Goal: Task Accomplishment & Management: Manage account settings

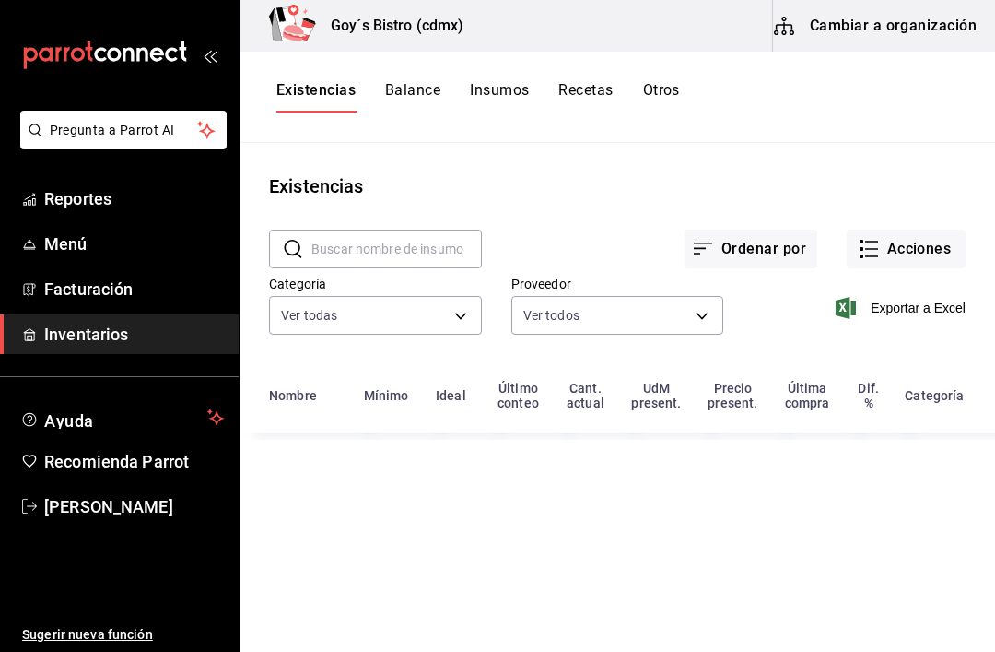
type input "eb234d75-c9b5-4949-be53-55db13c6ad06,3e2c69be-21be-42be-8f6a-28ba51307921,fde14…"
type input "903fc33d-6519-4a2a-873c-f930ad1e8a14,401da279-f332-4c59-84c8-9aec3edc960e,6c422…"
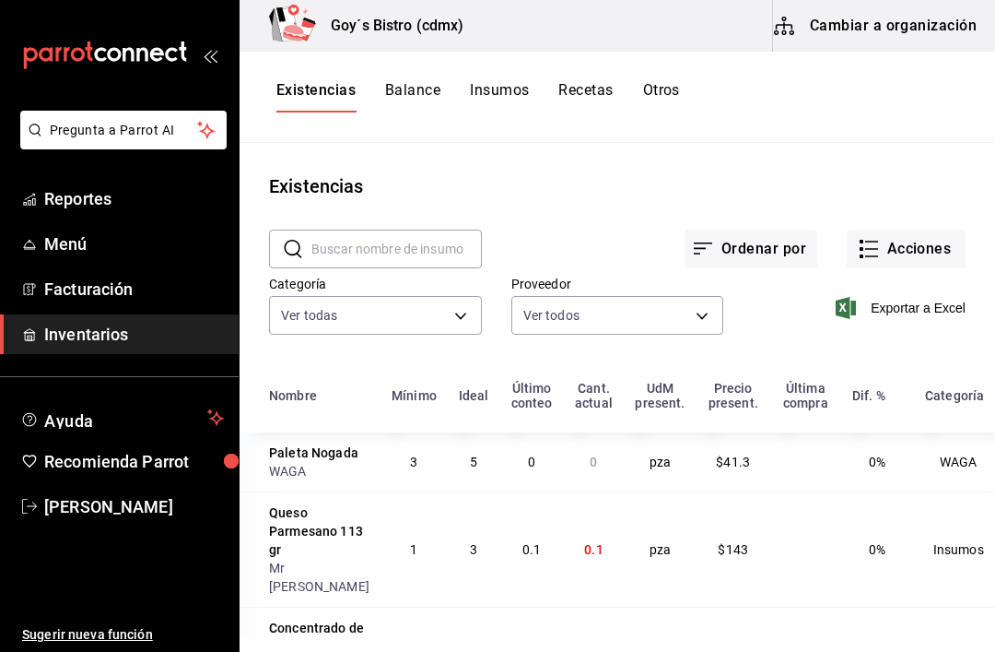
click at [912, 23] on button "Cambiar a organización" at bounding box center [876, 26] width 207 height 52
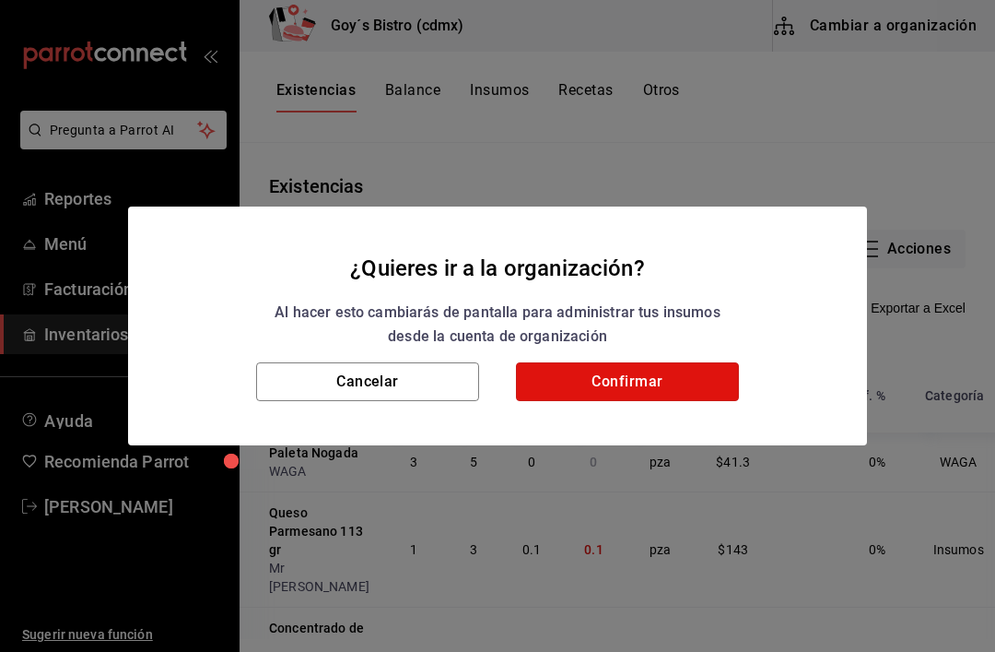
click at [629, 378] on button "Confirmar" at bounding box center [627, 381] width 223 height 39
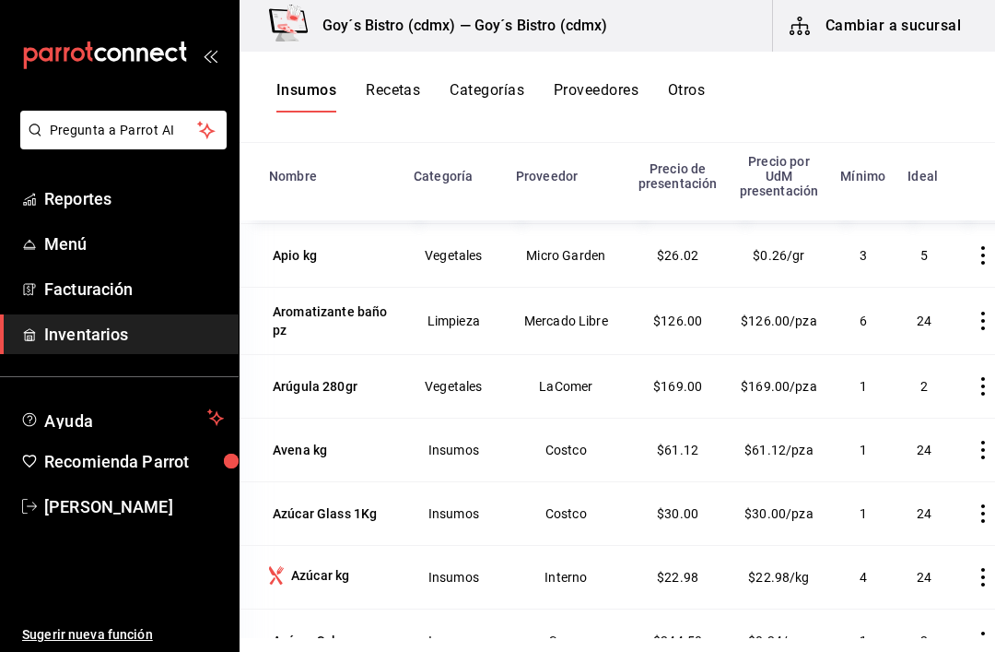
scroll to position [712, 0]
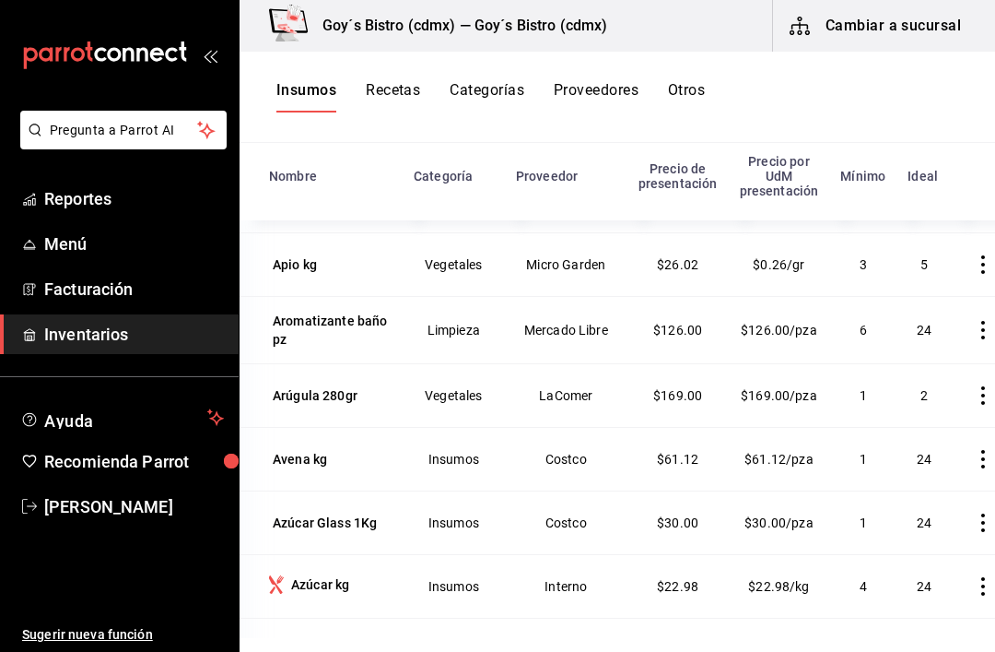
click at [342, 390] on div "Arúgula 280gr" at bounding box center [315, 395] width 85 height 18
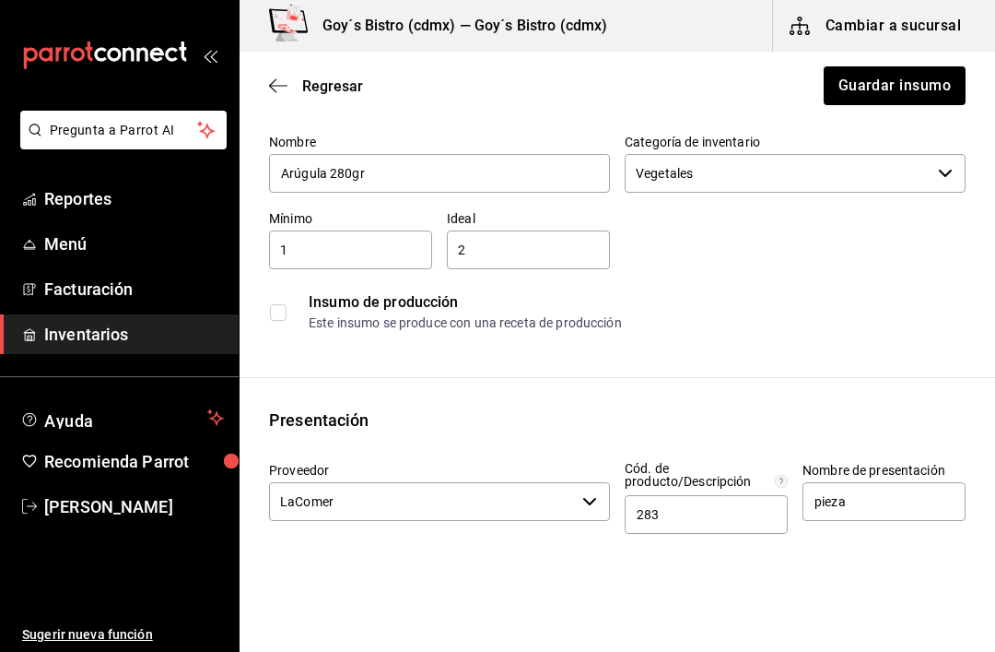
scroll to position [88, 0]
click at [906, 84] on button "Guardar insumo" at bounding box center [894, 85] width 144 height 39
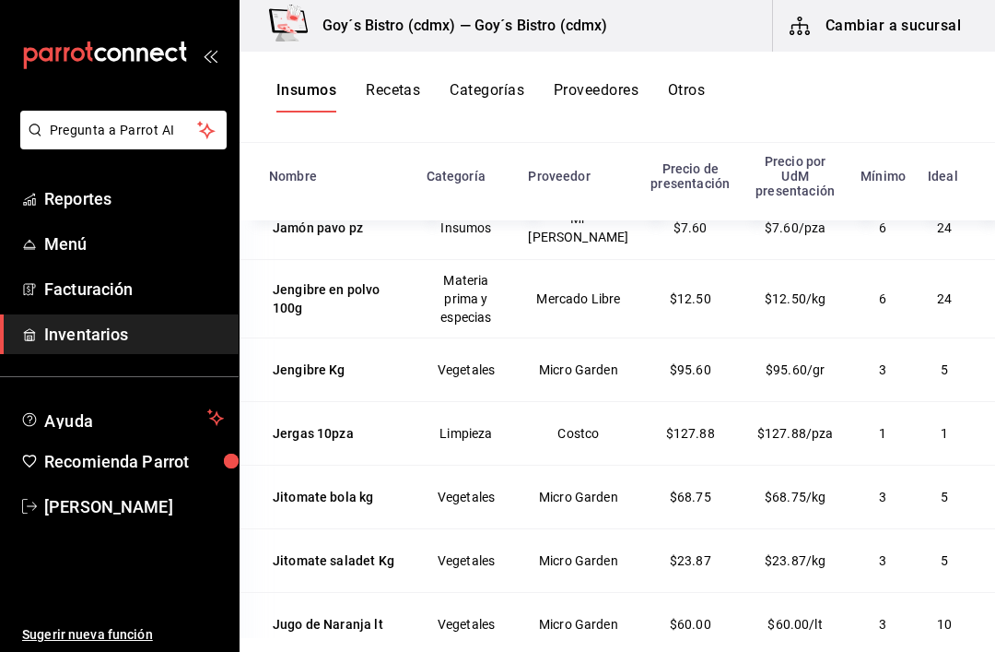
scroll to position [7791, 0]
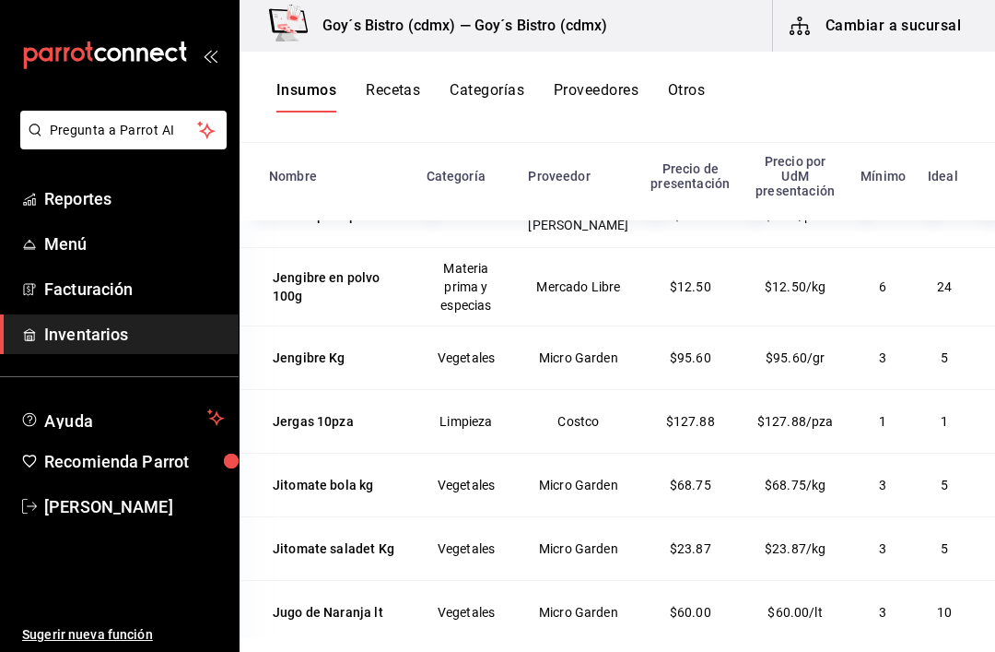
click at [320, 98] on div "Jalapeños lata 2.9kg" at bounding box center [335, 88] width 125 height 18
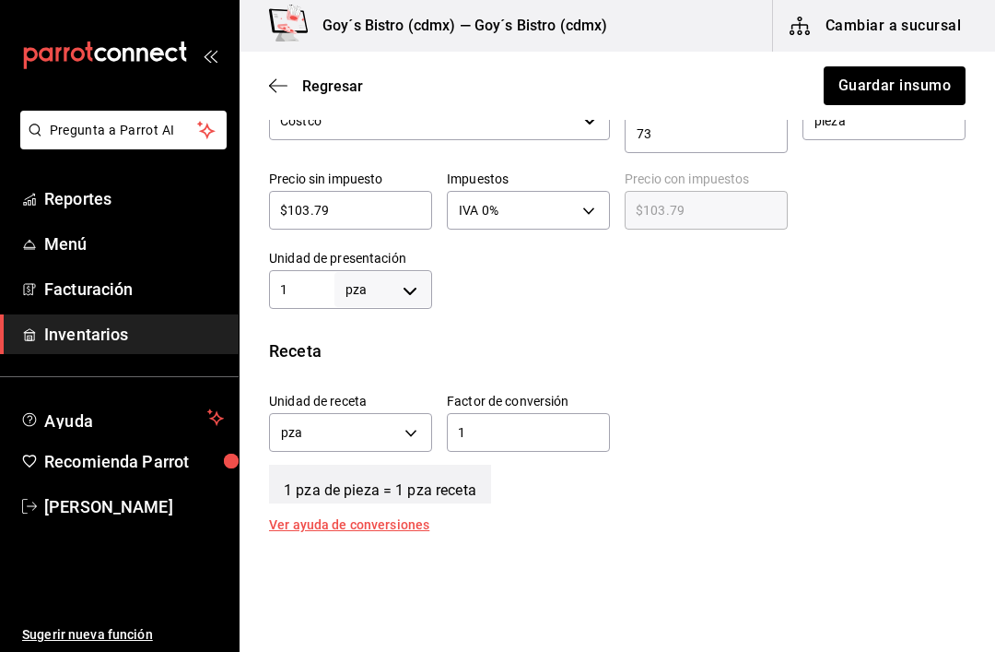
scroll to position [472, 0]
click at [415, 418] on body "Pregunta a Parrot AI Reportes Menú Facturación Inventarios Ayuda Recomienda Par…" at bounding box center [497, 273] width 995 height 547
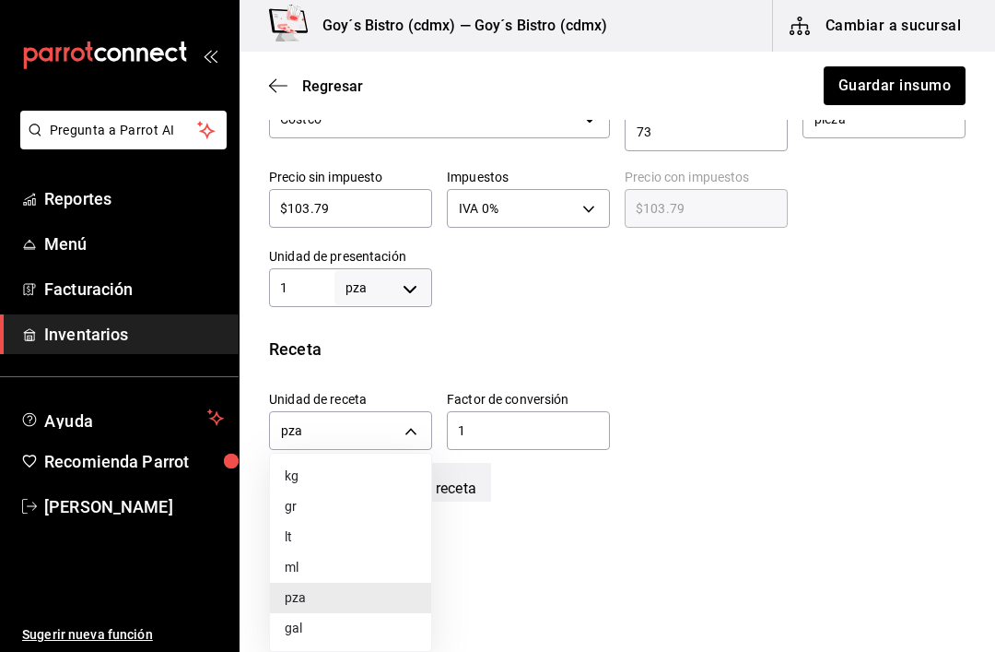
click at [339, 499] on li "gr" at bounding box center [350, 506] width 161 height 30
type input "GRAM"
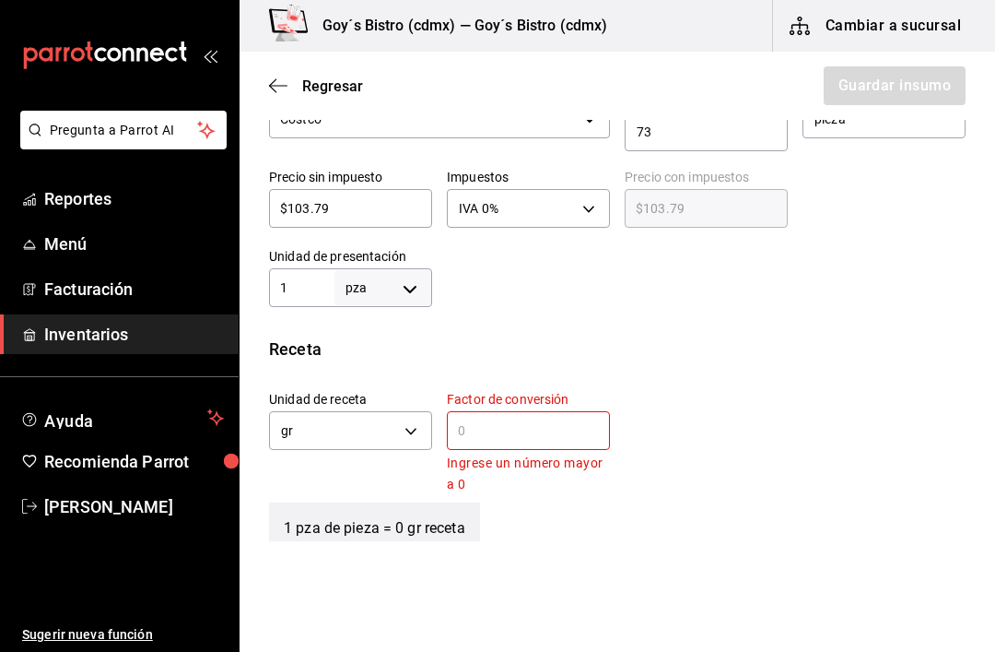
click at [502, 420] on input "text" at bounding box center [528, 430] width 163 height 22
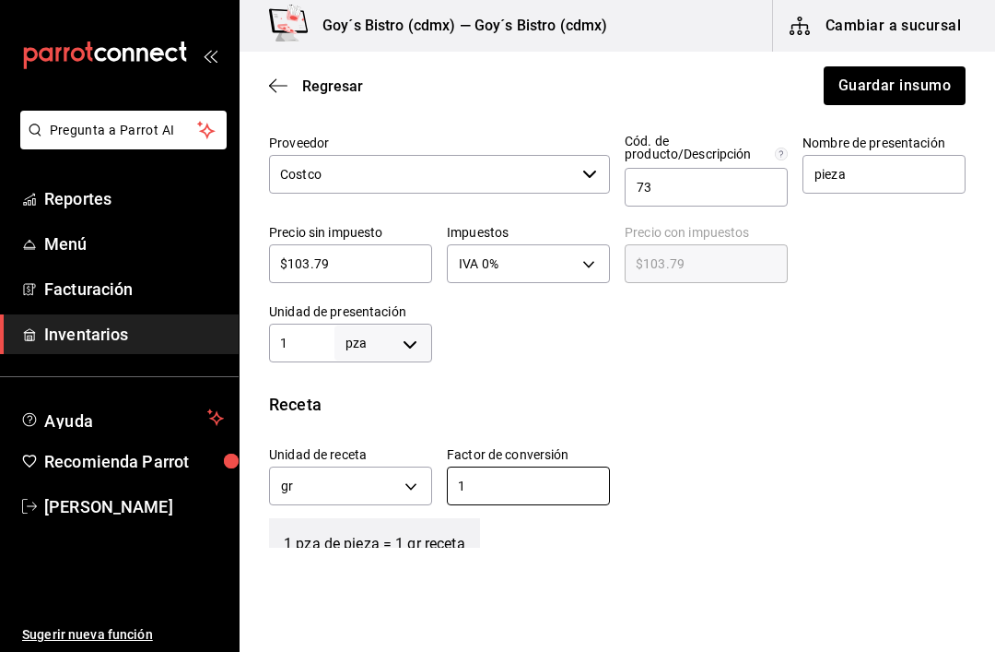
scroll to position [416, 0]
type input "1"
click at [903, 87] on button "Guardar insumo" at bounding box center [894, 85] width 144 height 39
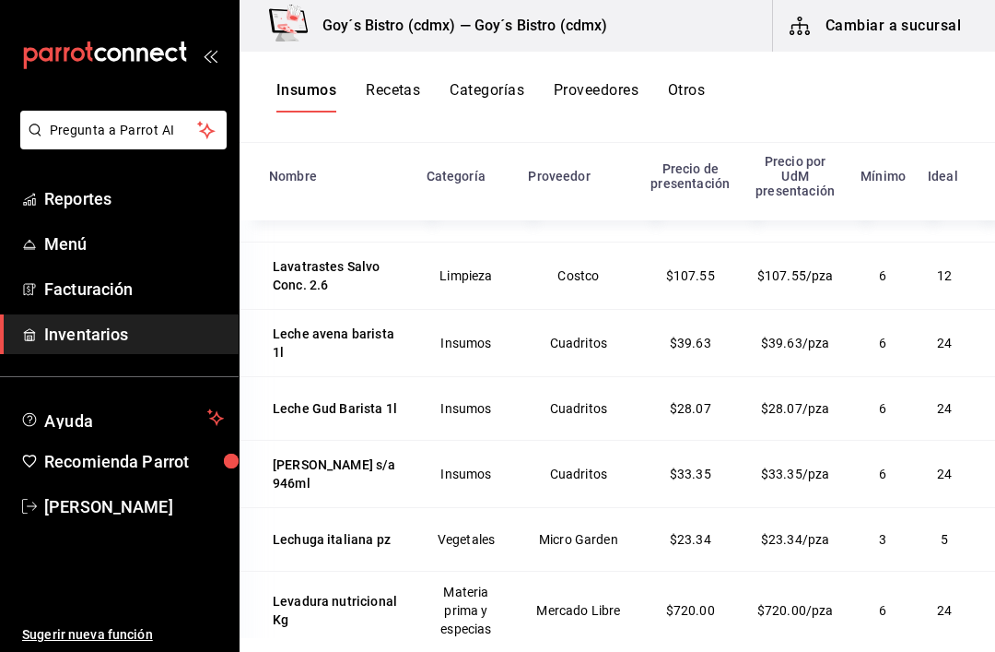
scroll to position [8446, 0]
click at [288, 93] on div "Kale 1Kg" at bounding box center [299, 84] width 53 height 18
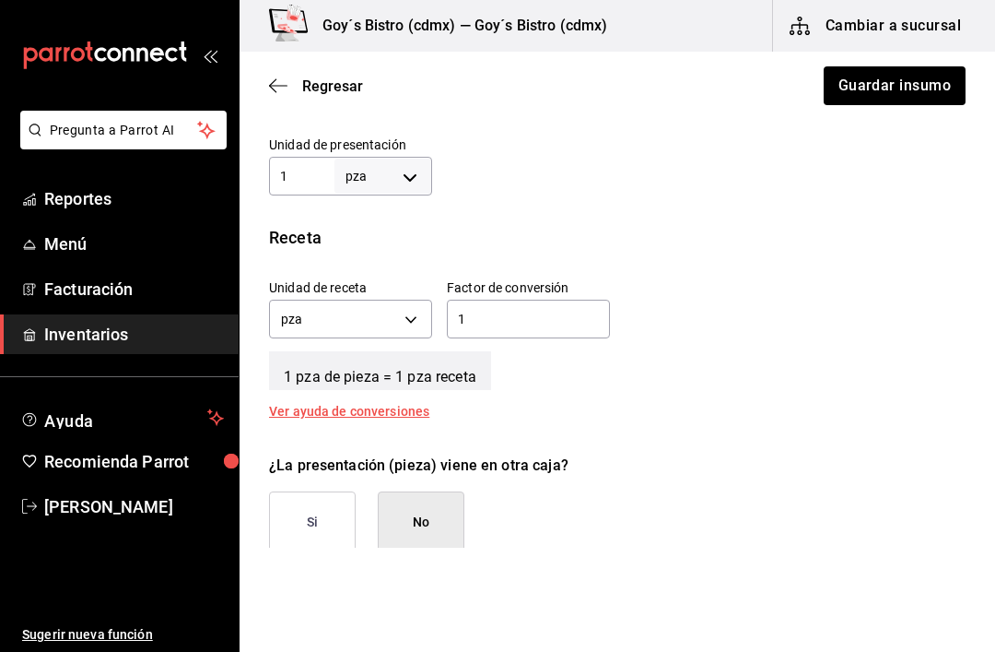
scroll to position [609, 0]
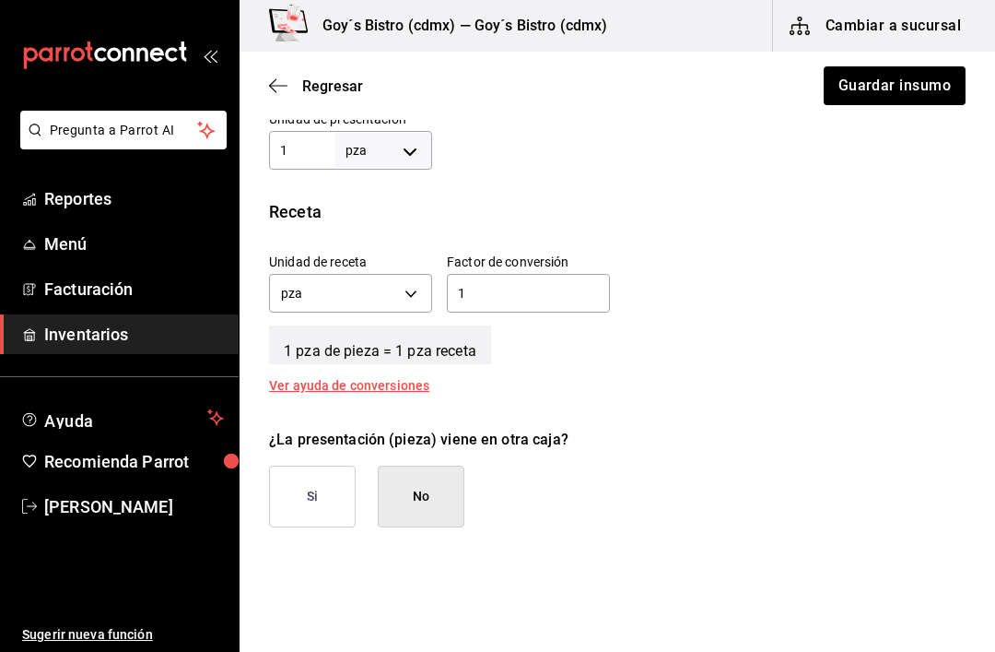
click at [401, 289] on body "Pregunta a Parrot AI Reportes Menú Facturación Inventarios Ayuda Recomienda Par…" at bounding box center [497, 273] width 995 height 547
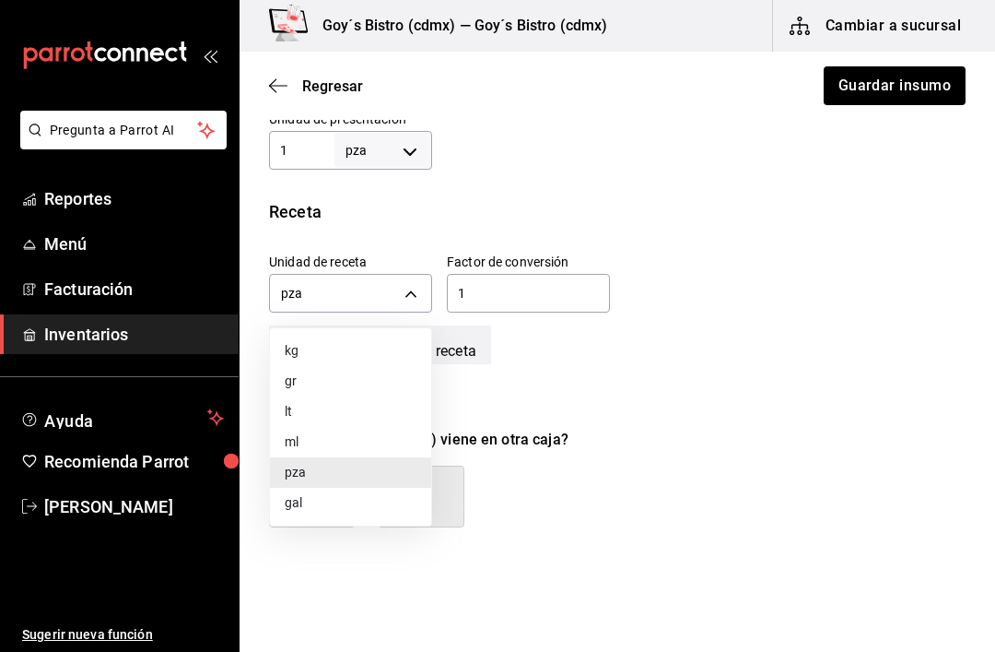
click at [346, 377] on li "gr" at bounding box center [350, 381] width 161 height 30
type input "GRAM"
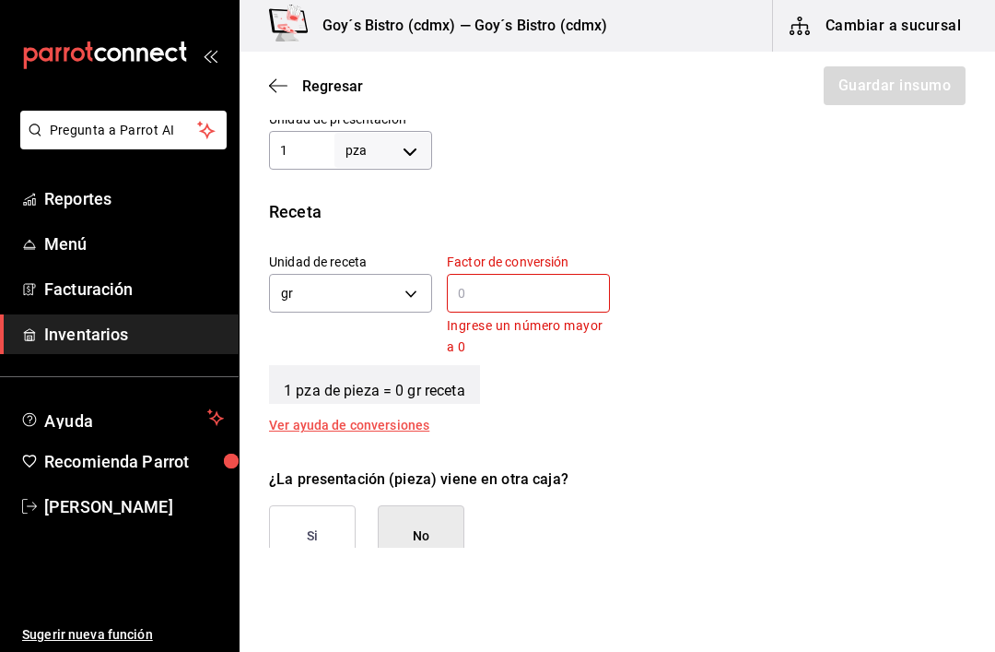
click at [413, 150] on body "Pregunta a Parrot AI Reportes Menú Facturación Inventarios Ayuda Recomienda Par…" at bounding box center [497, 273] width 995 height 547
click at [393, 234] on li "kg" at bounding box center [383, 236] width 96 height 30
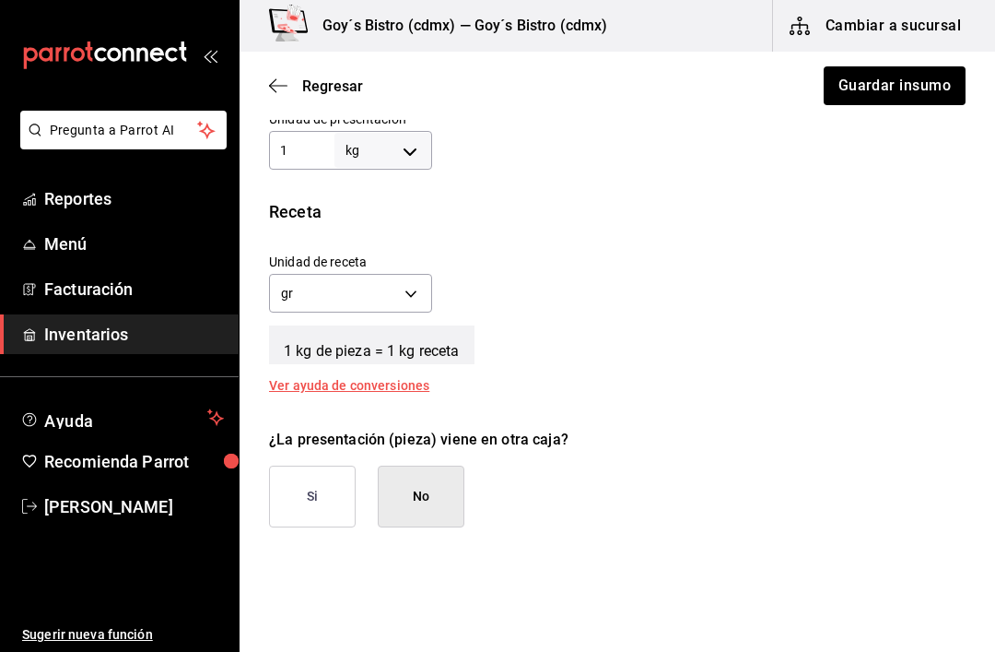
type input "KILOGRAM"
type input "1"
click at [408, 290] on body "Pregunta a Parrot AI Reportes Menú Facturación Inventarios Ayuda Recomienda Par…" at bounding box center [497, 273] width 995 height 547
click at [336, 370] on li "gr" at bounding box center [350, 381] width 161 height 30
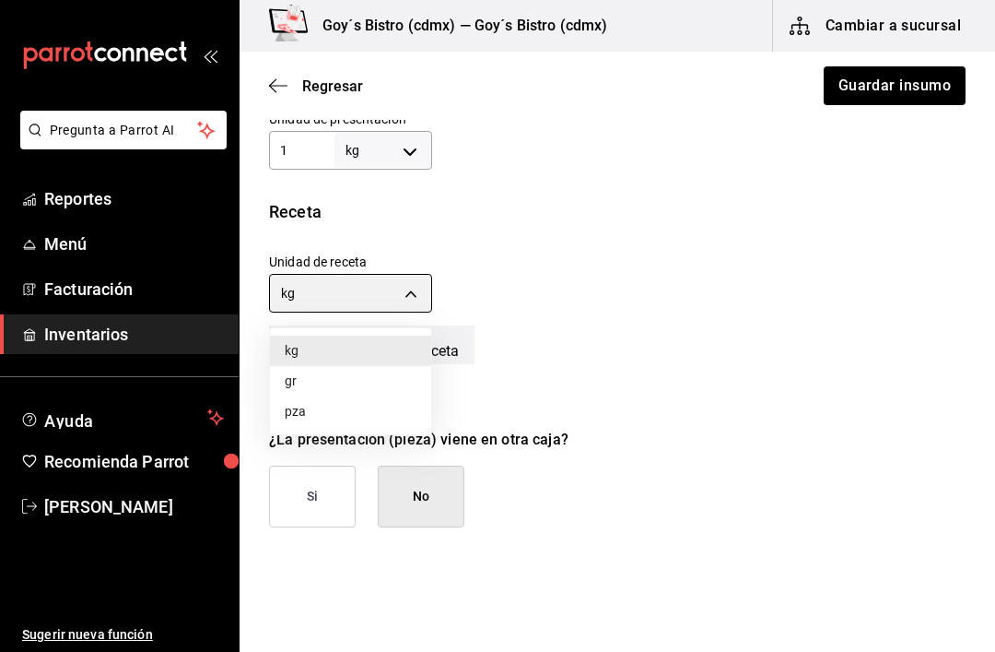
type input "GRAM"
type input "1,000"
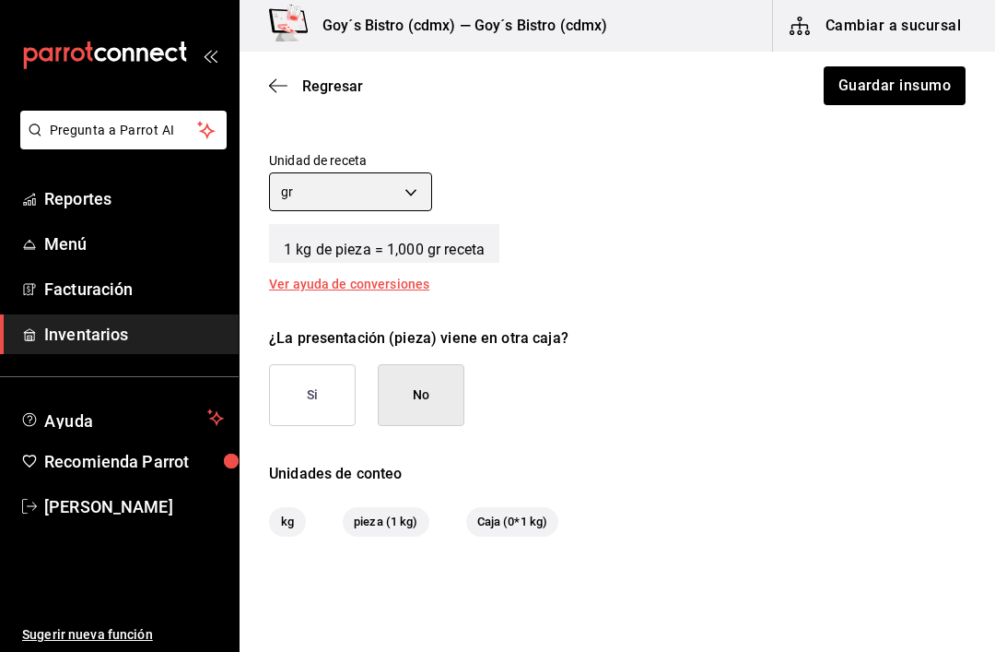
scroll to position [711, 0]
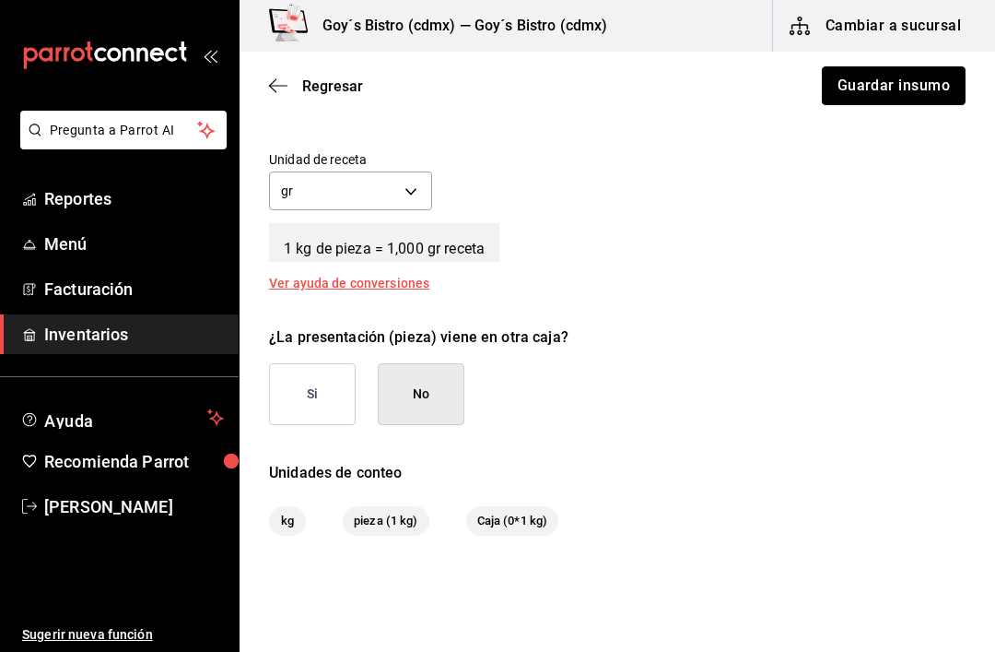
click at [899, 87] on button "Guardar insumo" at bounding box center [894, 85] width 144 height 39
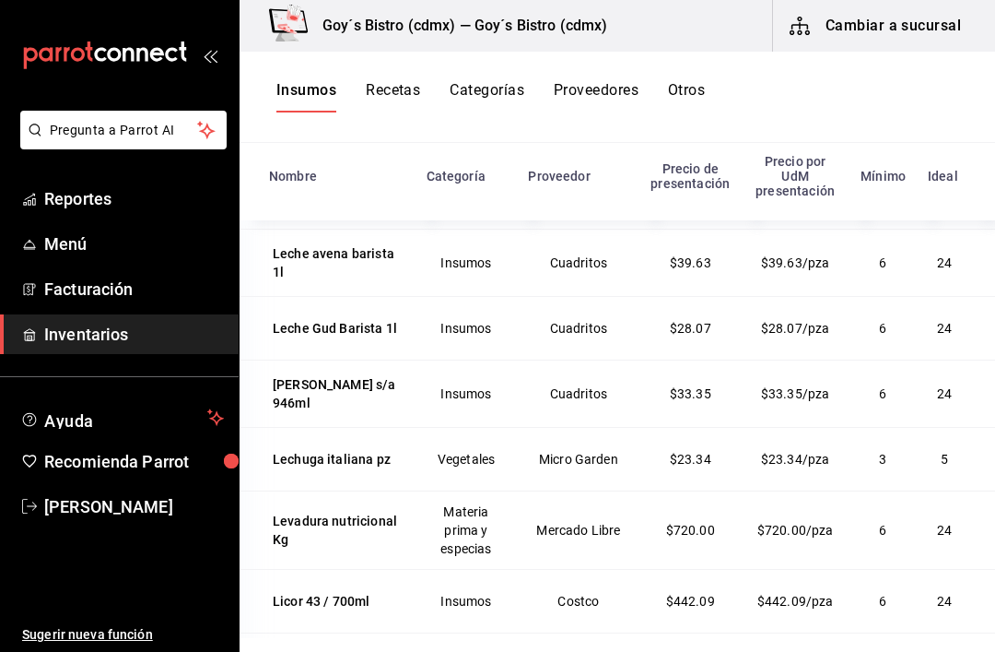
scroll to position [8490, 0]
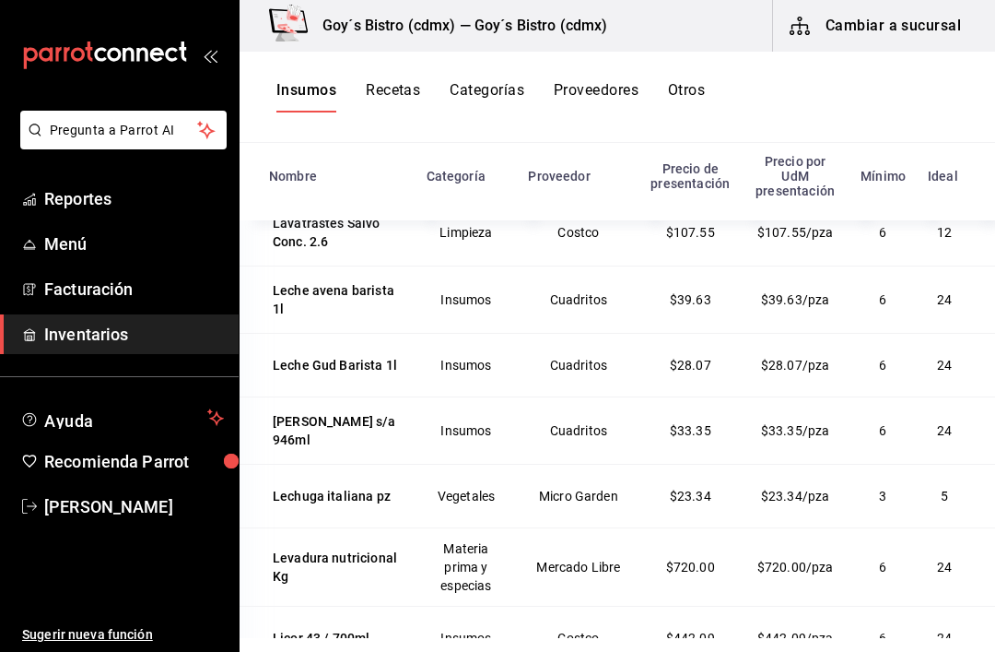
click at [299, 112] on div "Kiwi pz" at bounding box center [294, 103] width 42 height 18
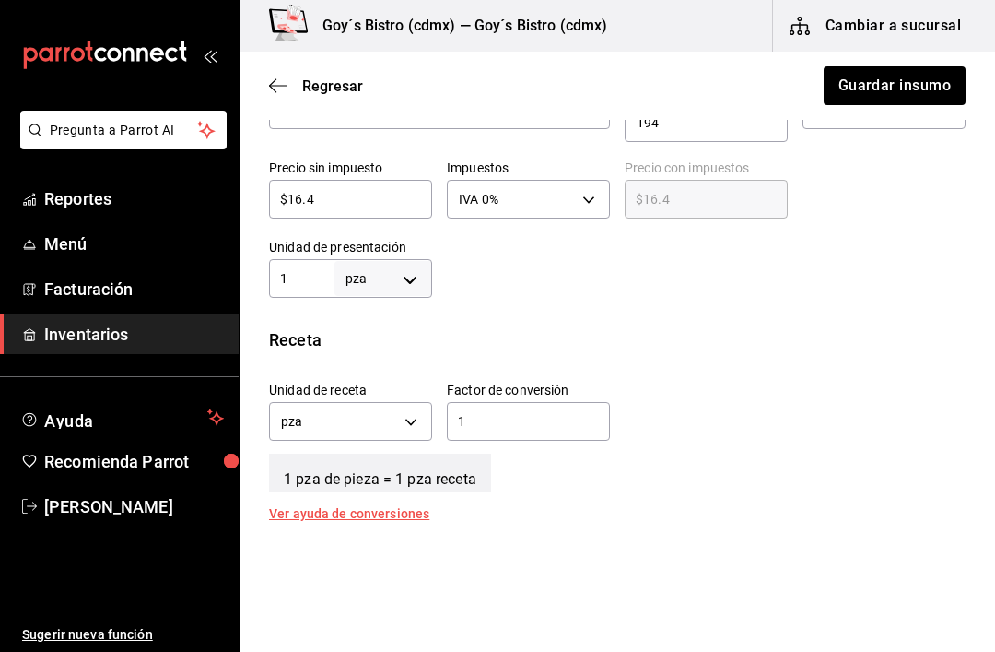
scroll to position [482, 0]
click at [506, 414] on input "1" at bounding box center [528, 420] width 163 height 22
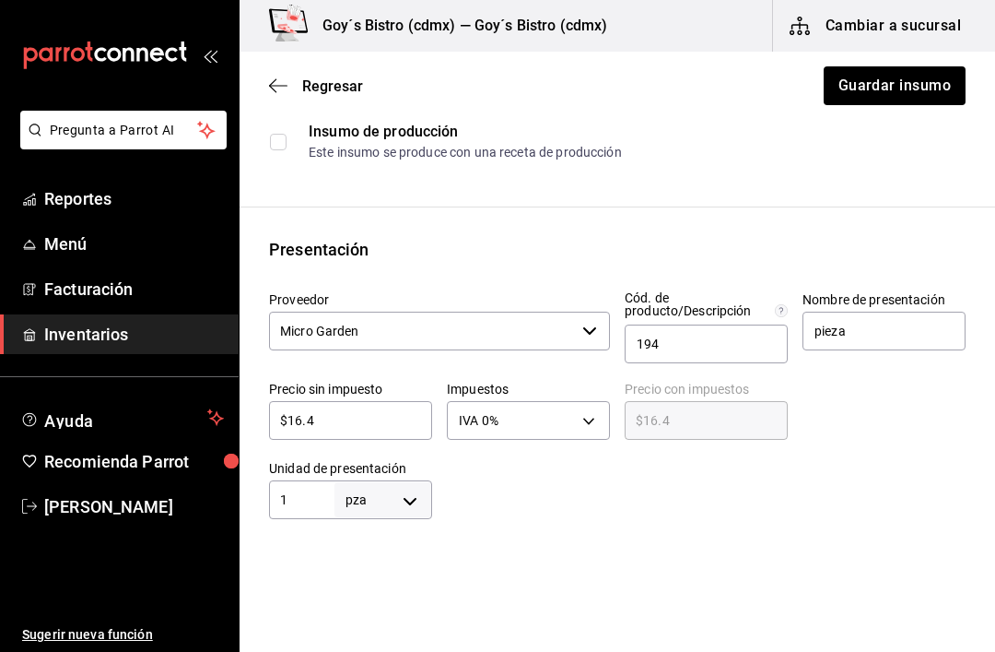
scroll to position [258, 0]
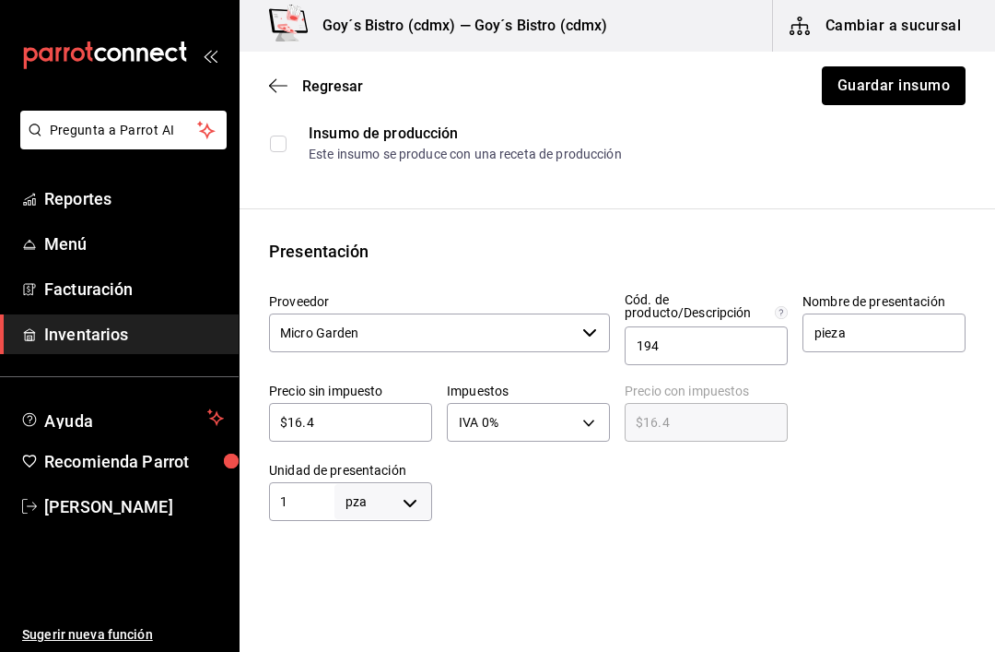
click at [916, 79] on button "Guardar insumo" at bounding box center [894, 85] width 144 height 39
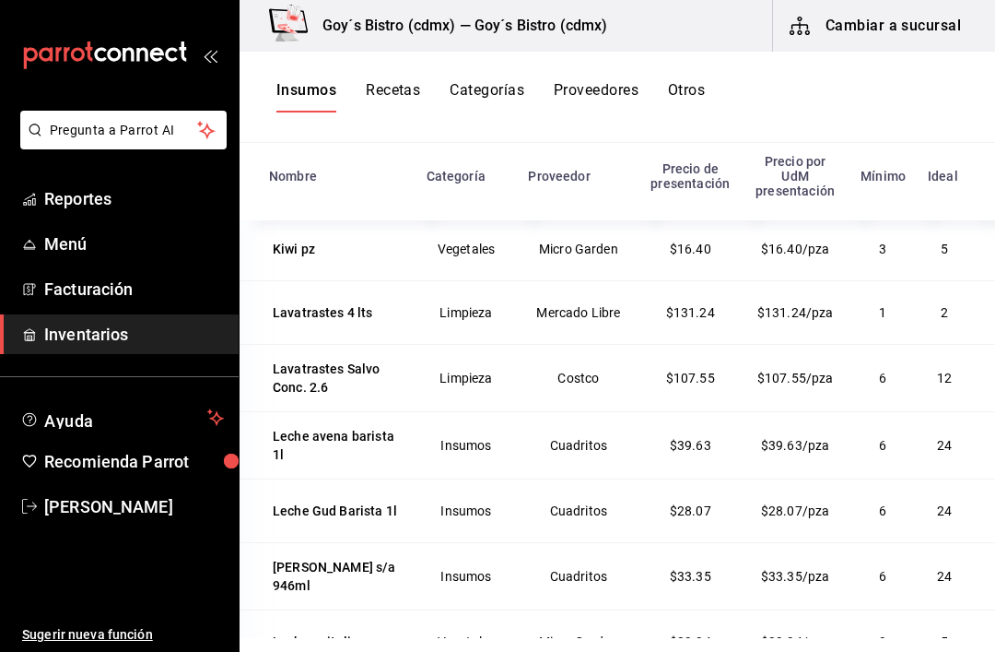
scroll to position [8335, 0]
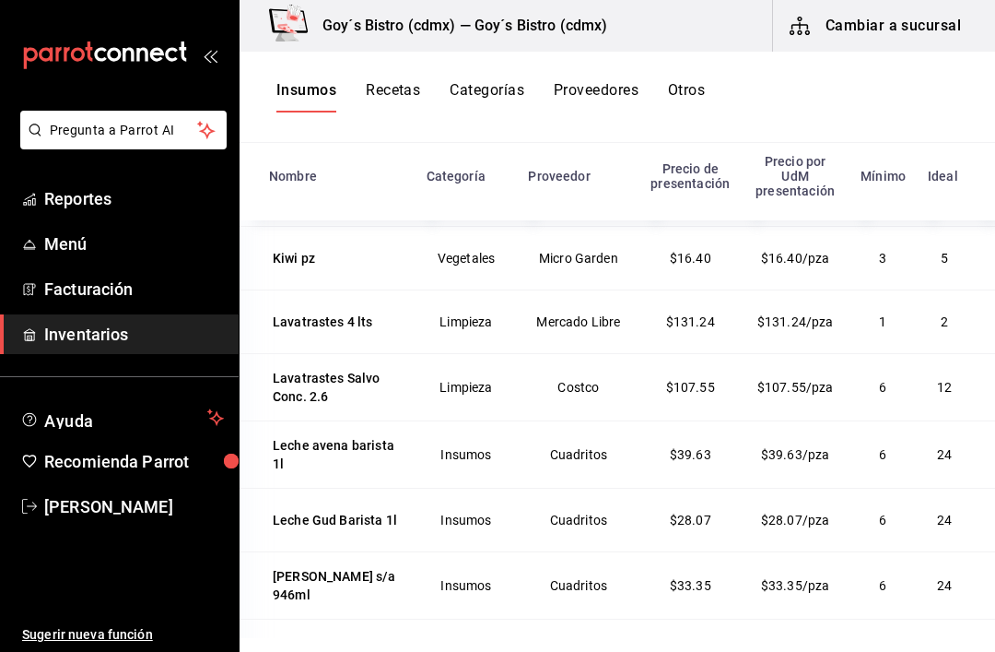
click at [892, 31] on button "Cambiar a sucursal" at bounding box center [876, 26] width 207 height 52
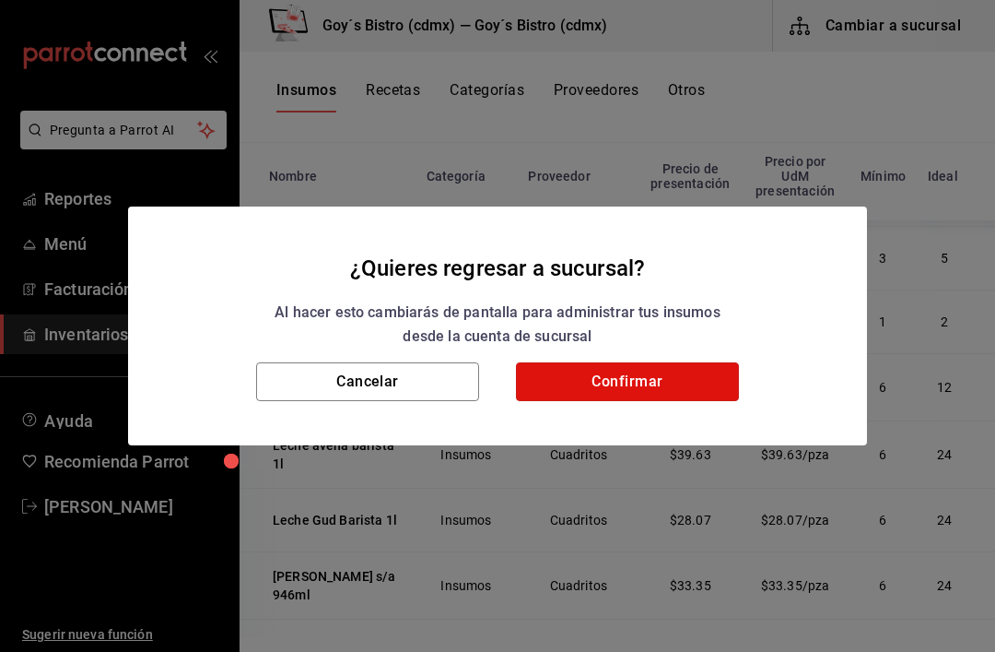
click at [611, 382] on button "Confirmar" at bounding box center [627, 381] width 223 height 39
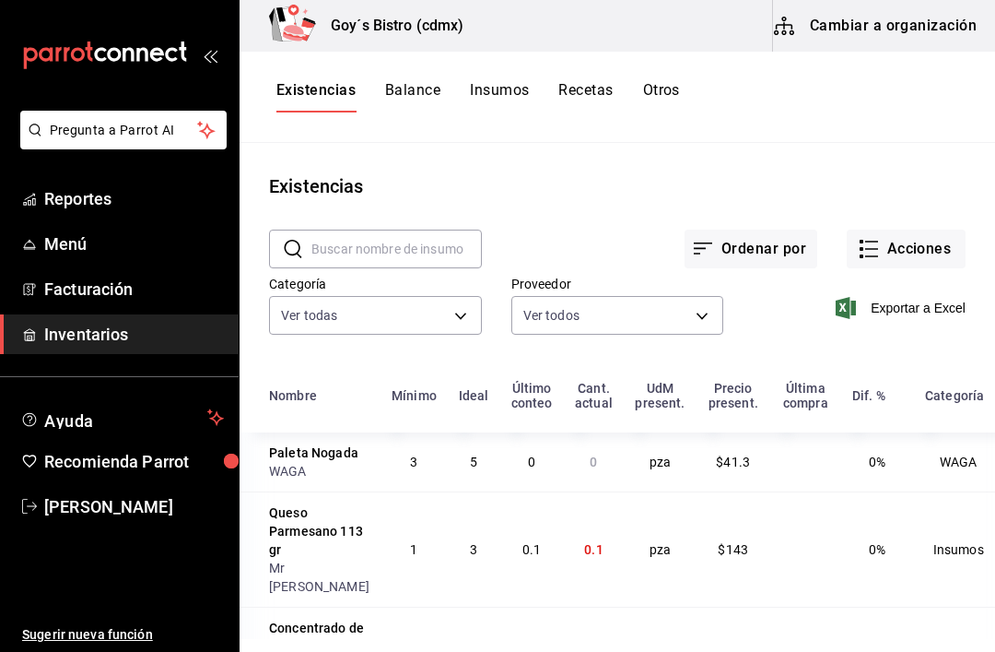
click at [920, 249] on button "Acciones" at bounding box center [906, 248] width 119 height 39
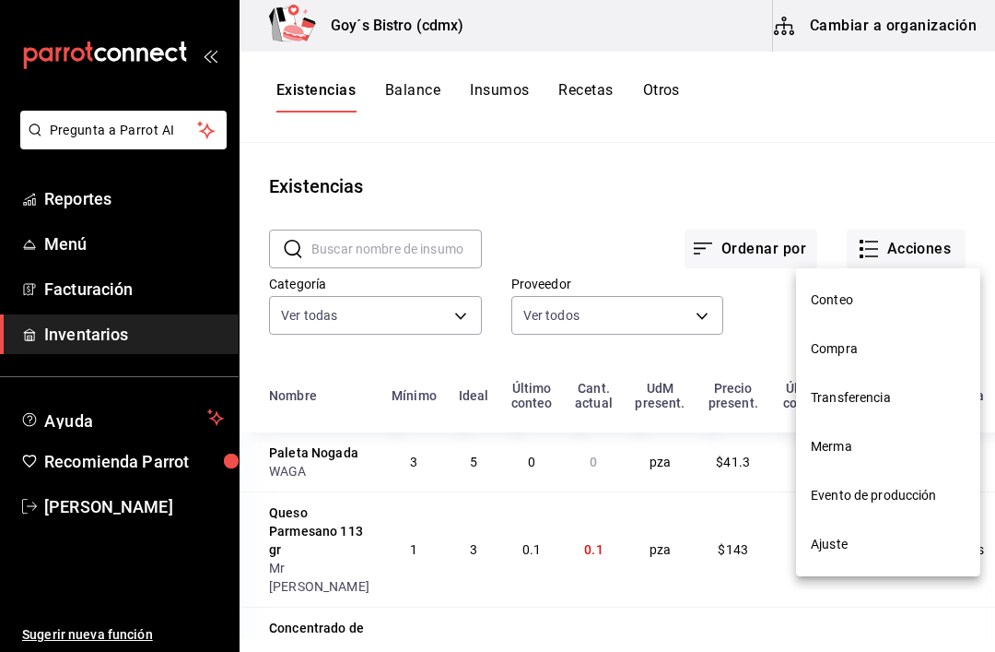
click at [850, 353] on span "Compra" at bounding box center [888, 348] width 155 height 19
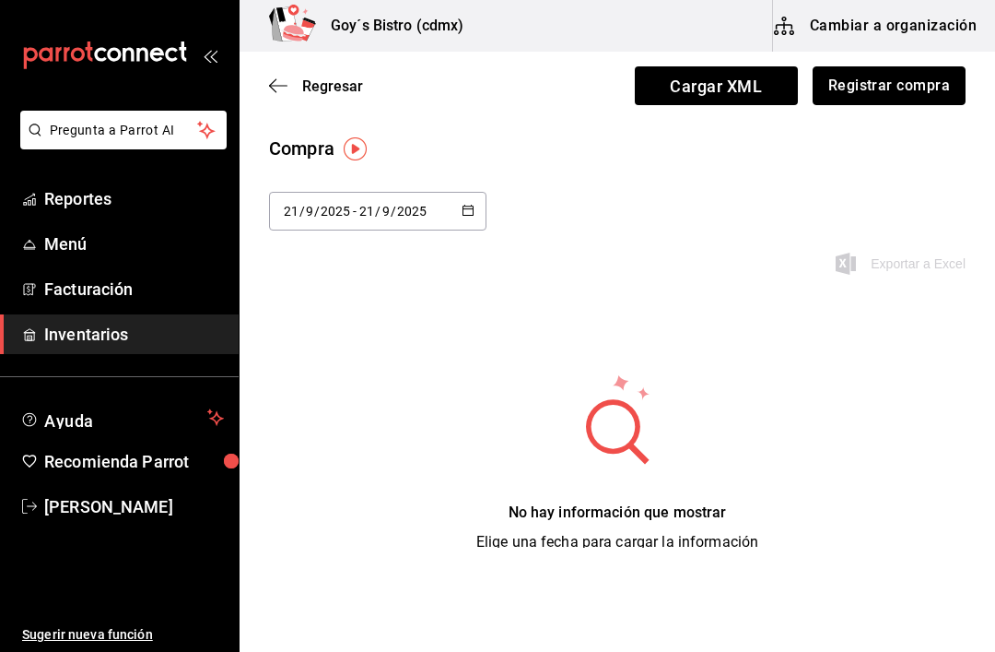
click at [905, 78] on button "Registrar compra" at bounding box center [889, 85] width 153 height 39
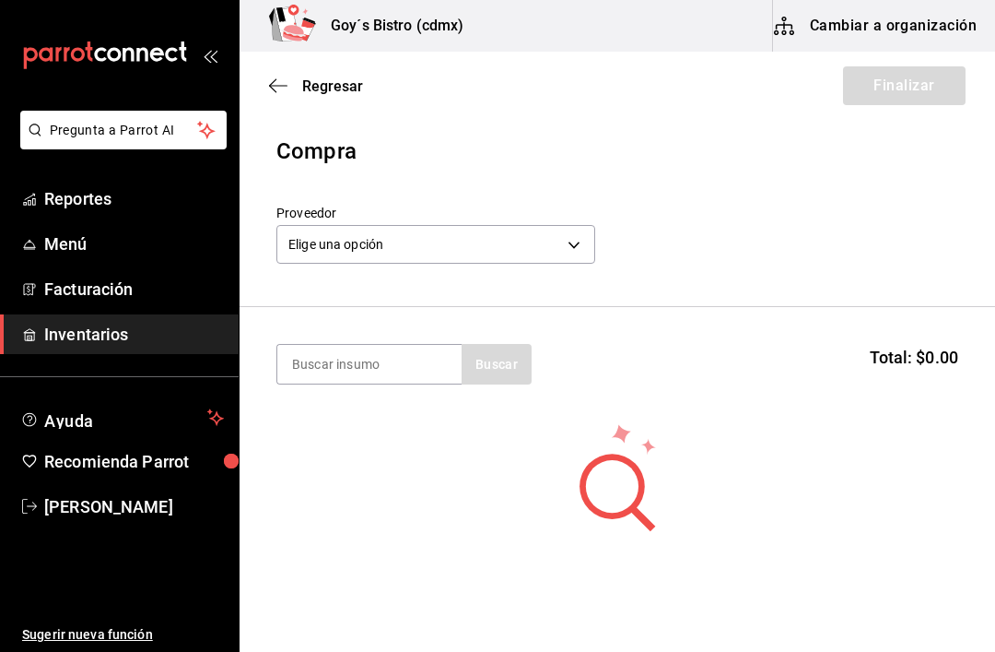
click at [569, 252] on body "Pregunta a Parrot AI Reportes Menú Facturación Inventarios Ayuda Recomienda Par…" at bounding box center [497, 273] width 995 height 547
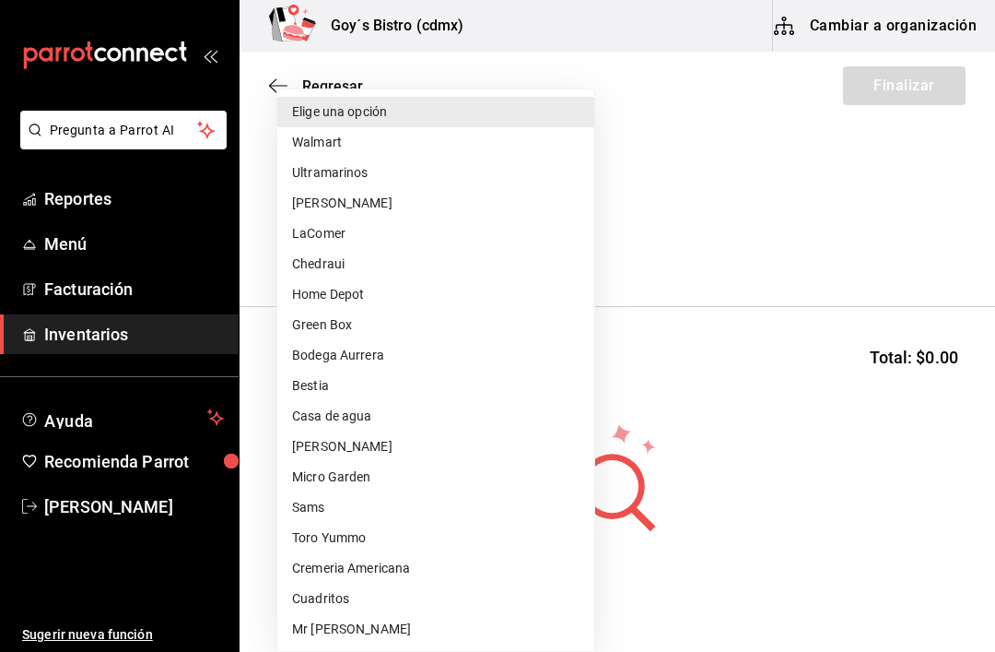
click at [365, 169] on li "Ultramarinos" at bounding box center [435, 173] width 317 height 30
type input "401da279-f332-4c59-84c8-9aec3edc960e"
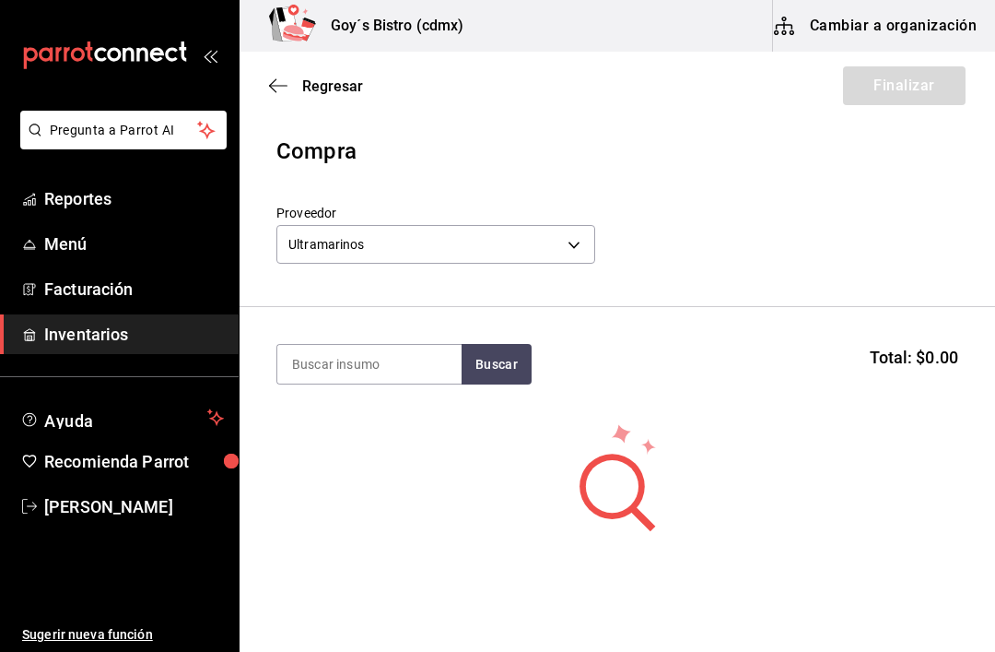
click at [401, 358] on input at bounding box center [369, 364] width 184 height 39
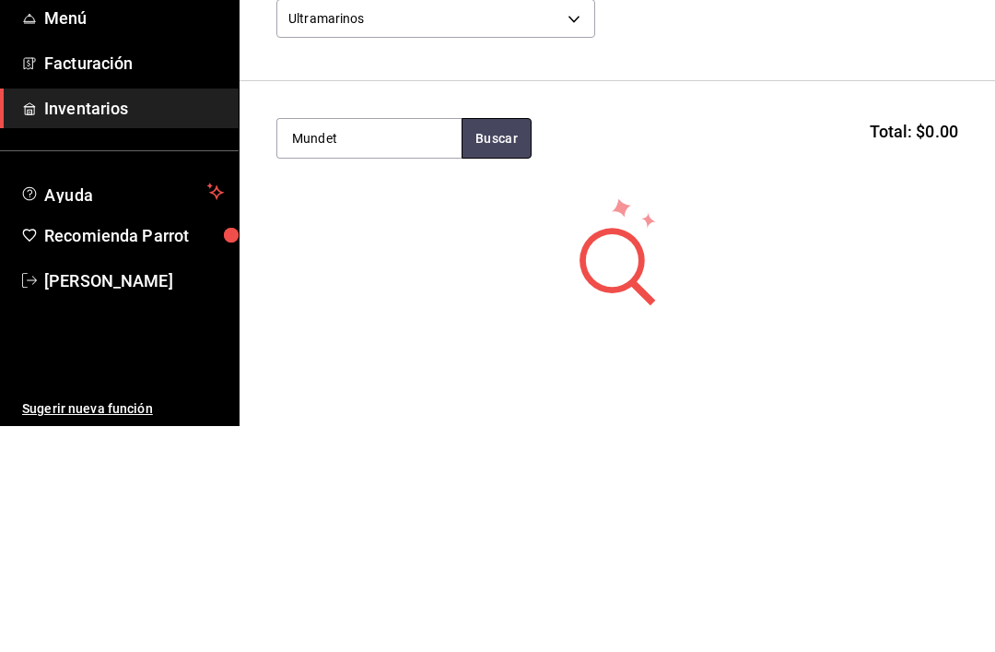
click at [493, 344] on button "Buscar" at bounding box center [497, 364] width 70 height 41
click at [503, 344] on button "Buscar" at bounding box center [497, 364] width 70 height 41
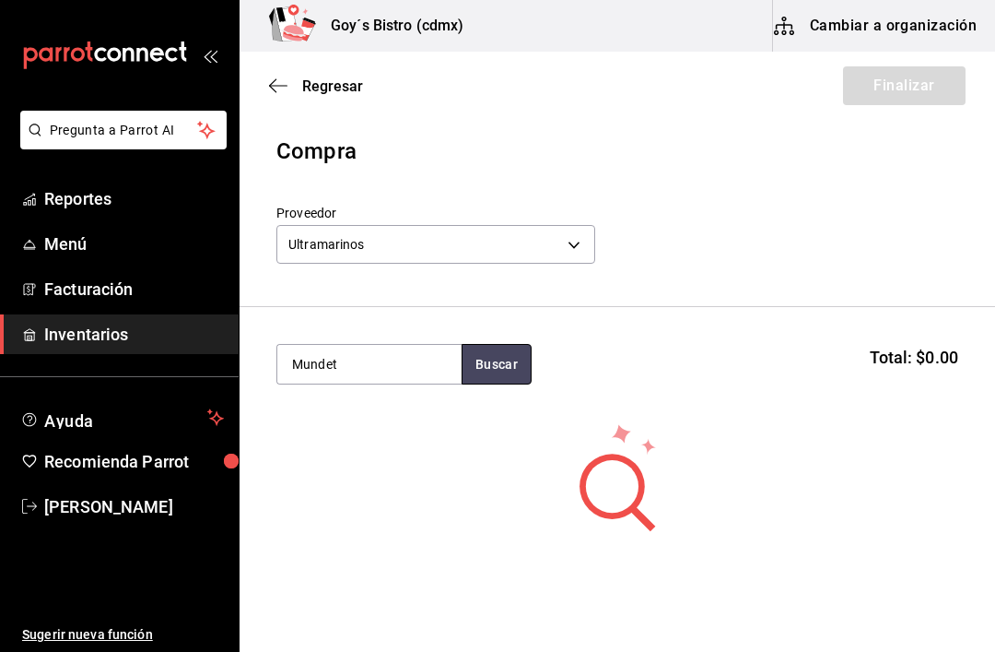
click at [490, 360] on button "Buscar" at bounding box center [497, 364] width 70 height 41
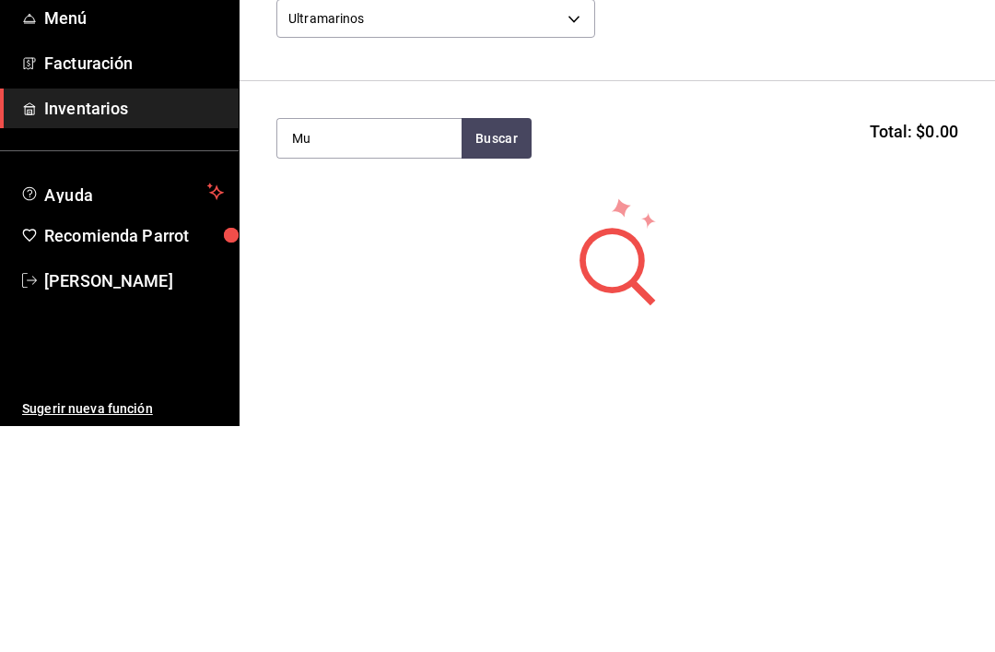
type input "M"
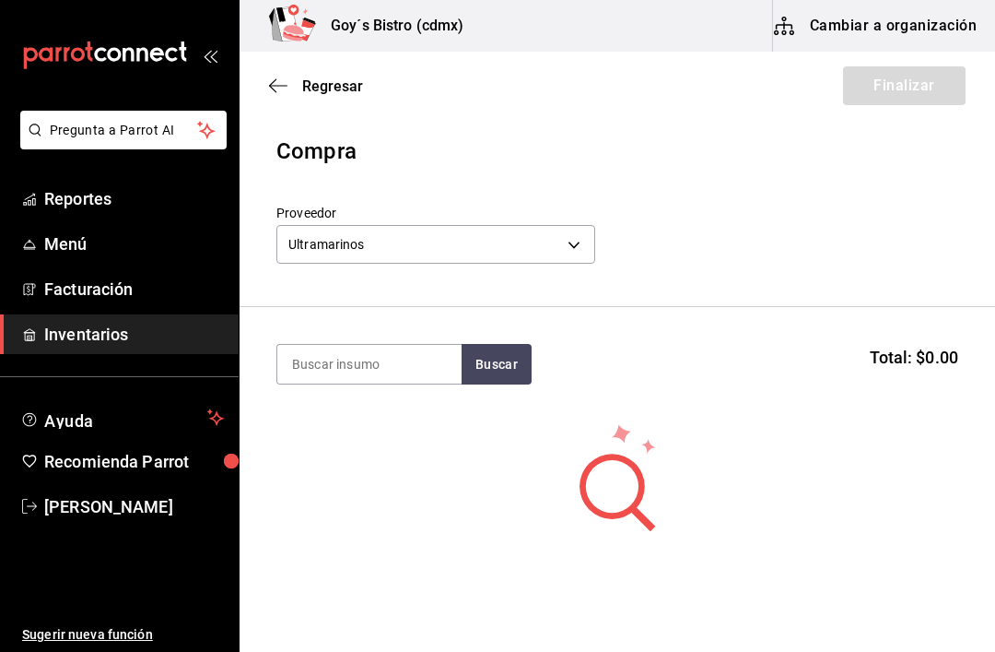
click at [276, 88] on icon "button" at bounding box center [278, 85] width 18 height 17
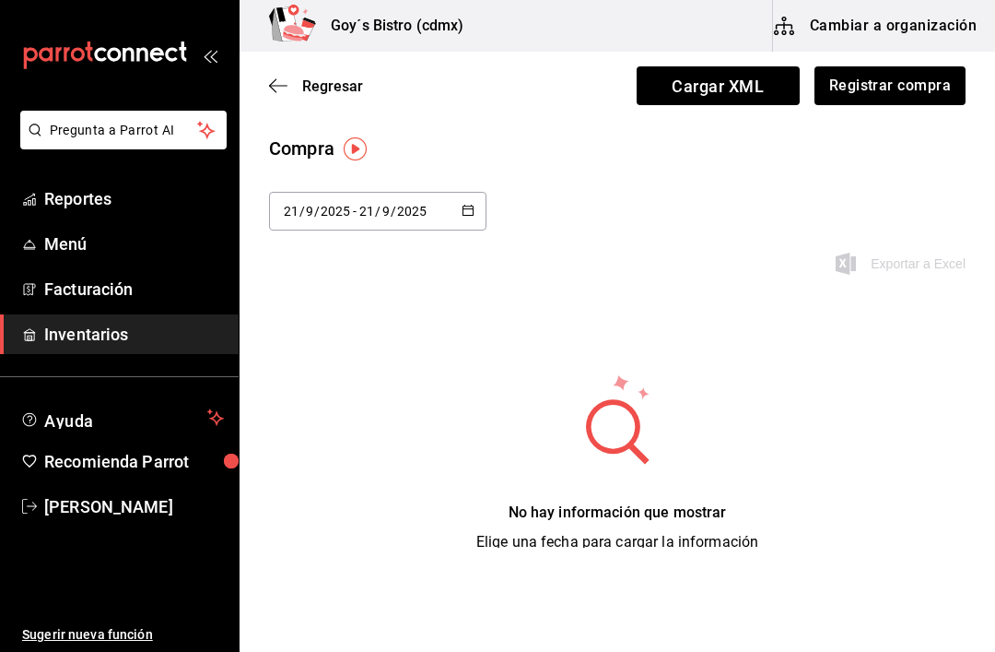
click at [276, 87] on icon "button" at bounding box center [278, 85] width 18 height 17
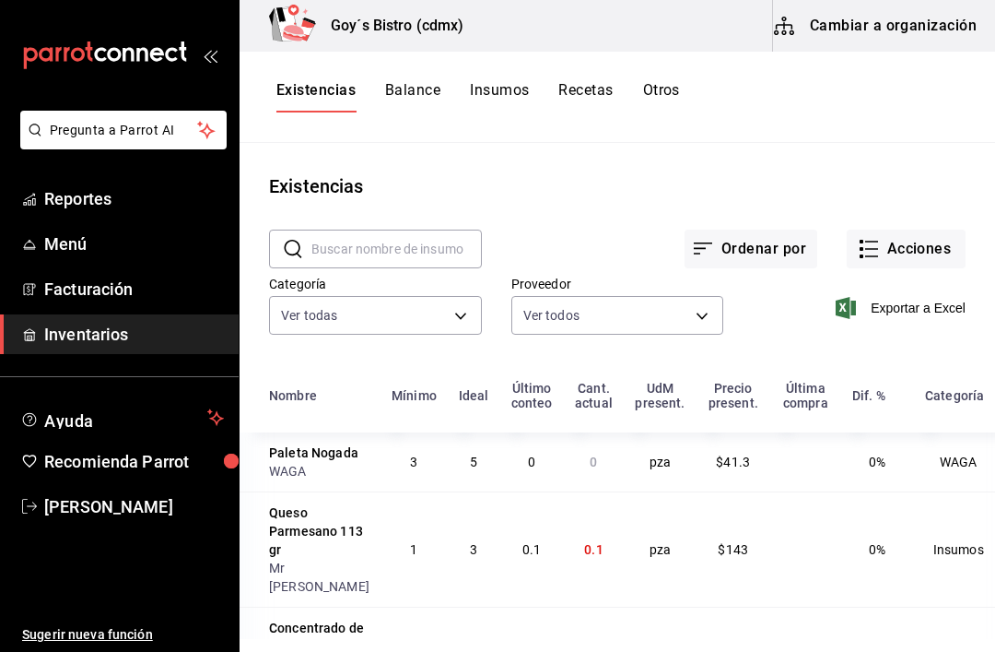
click at [357, 236] on input "text" at bounding box center [396, 248] width 170 height 37
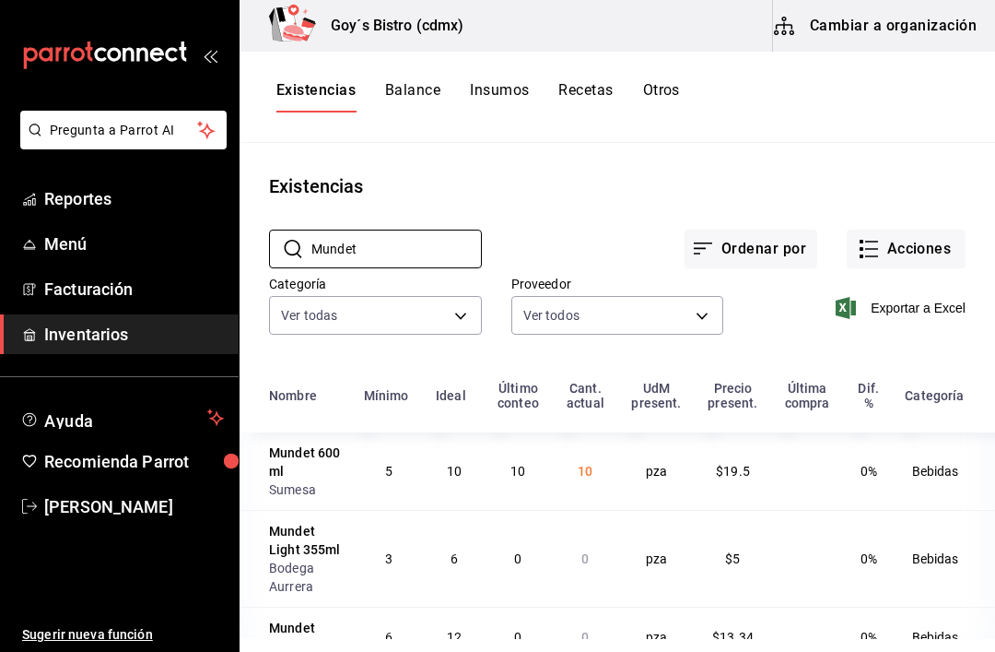
type input "Mundet"
click at [925, 247] on button "Acciones" at bounding box center [906, 248] width 119 height 39
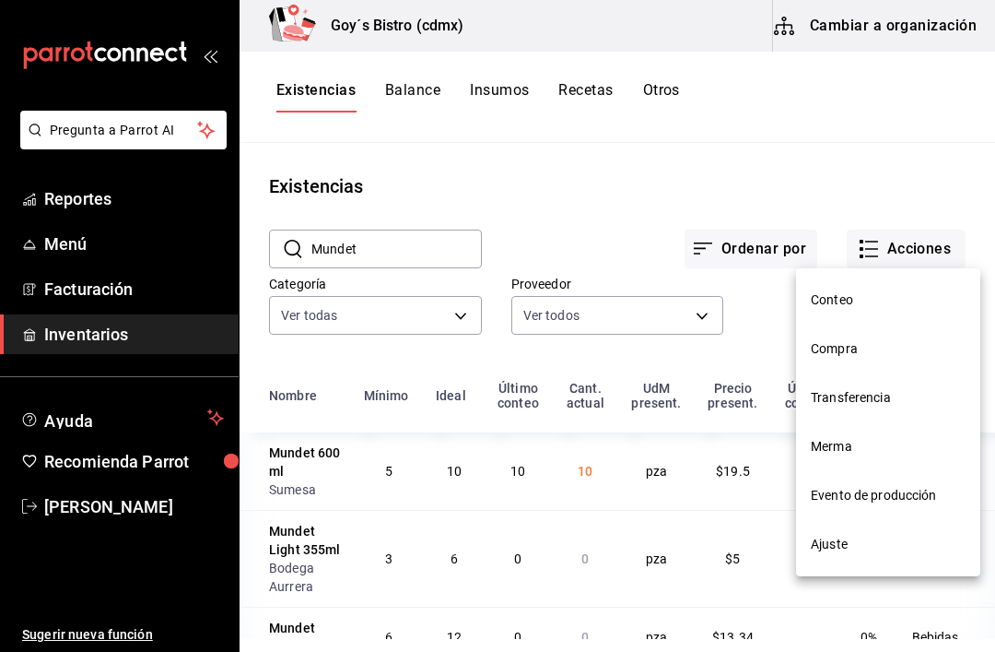
click at [844, 346] on span "Compra" at bounding box center [888, 348] width 155 height 19
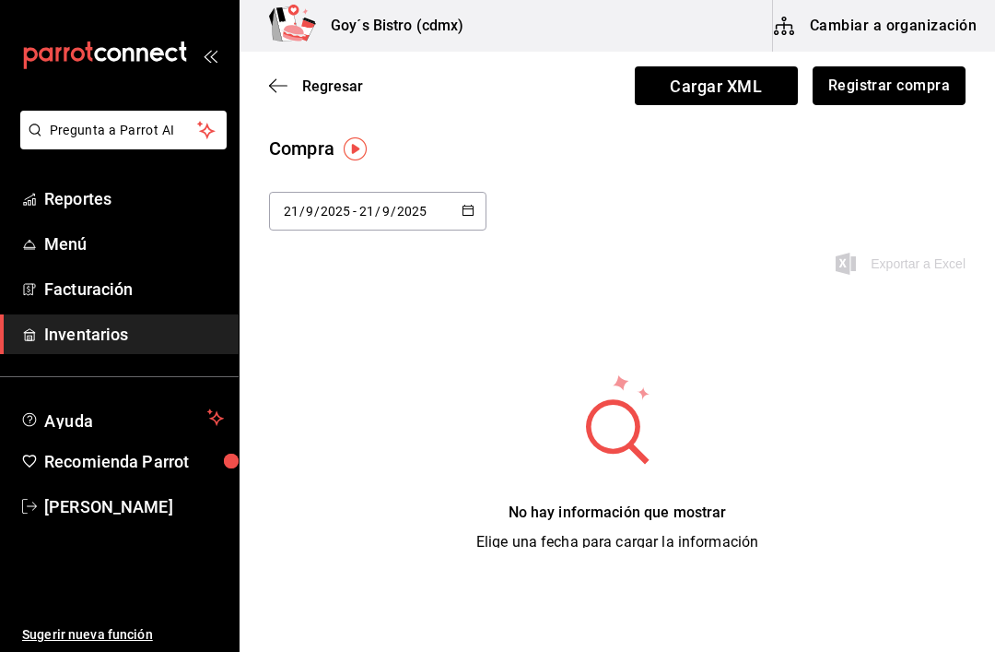
click at [906, 85] on button "Registrar compra" at bounding box center [889, 85] width 153 height 39
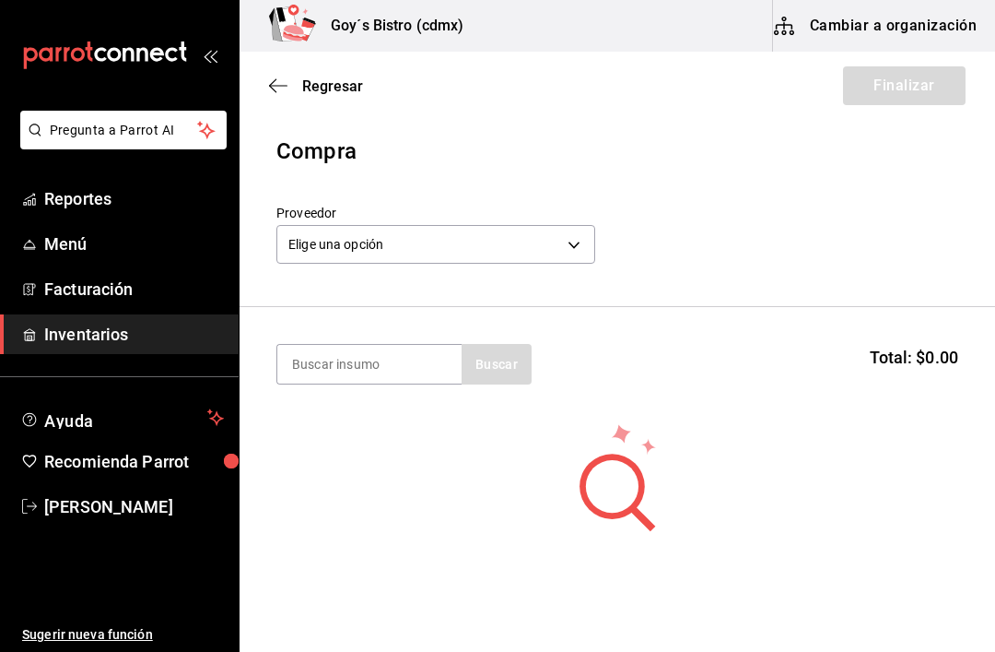
click at [579, 240] on body "Pregunta a Parrot AI Reportes Menú Facturación Inventarios Ayuda Recomienda Par…" at bounding box center [497, 273] width 995 height 547
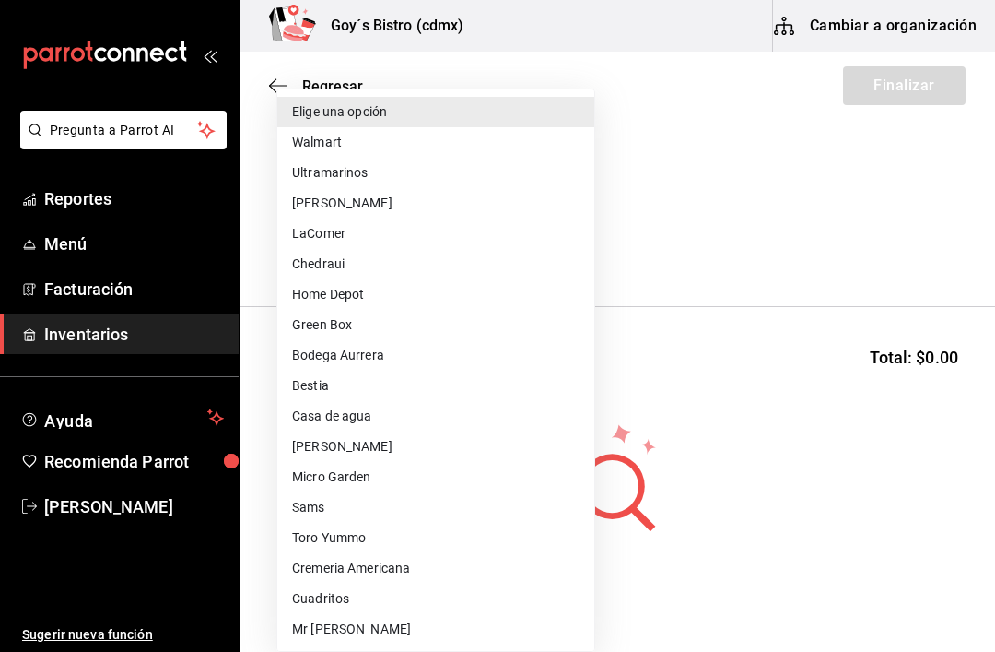
click at [374, 341] on li "Bodega Aurrera" at bounding box center [435, 355] width 317 height 30
type input "6c275201-2f4c-44cb-9402-4e840d511e09"
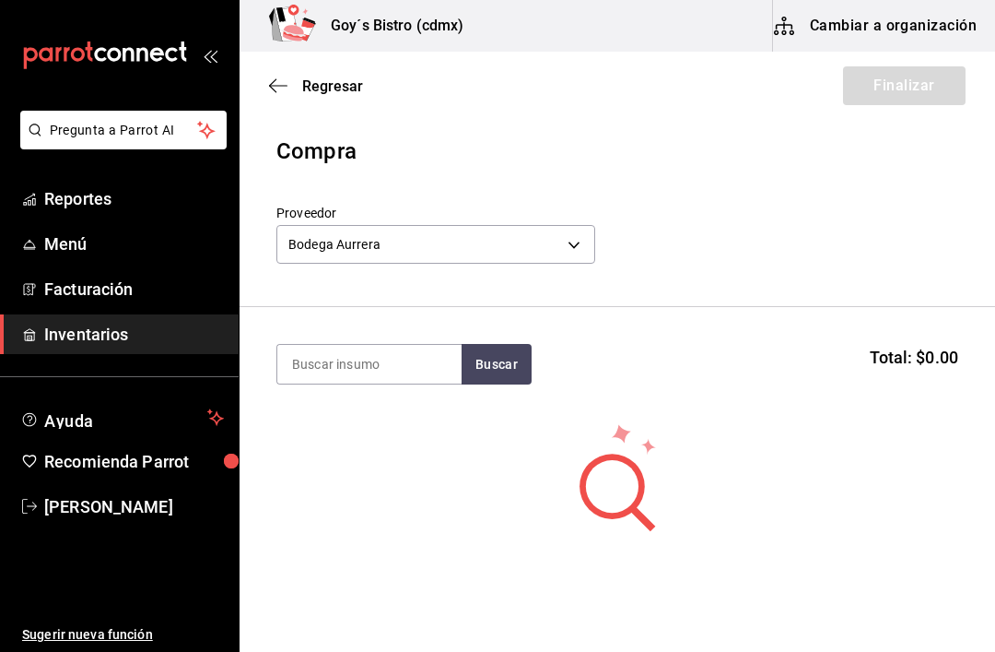
click at [386, 365] on input at bounding box center [369, 364] width 184 height 39
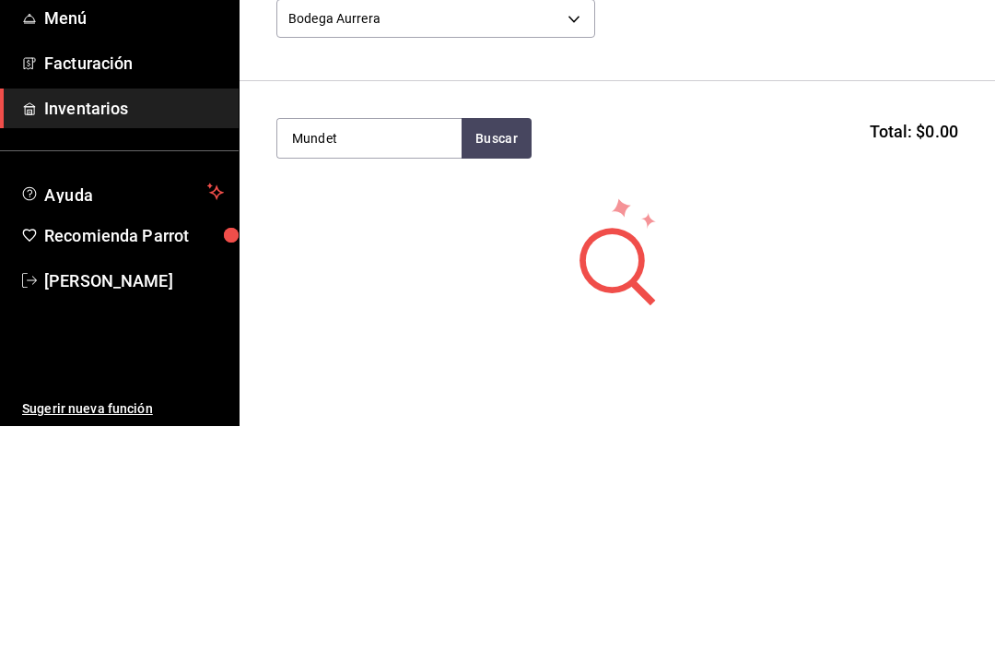
type input "Mundet"
click at [500, 344] on button "Buscar" at bounding box center [497, 364] width 70 height 41
click at [382, 406] on div "Mundet Light 355ml" at bounding box center [359, 417] width 134 height 22
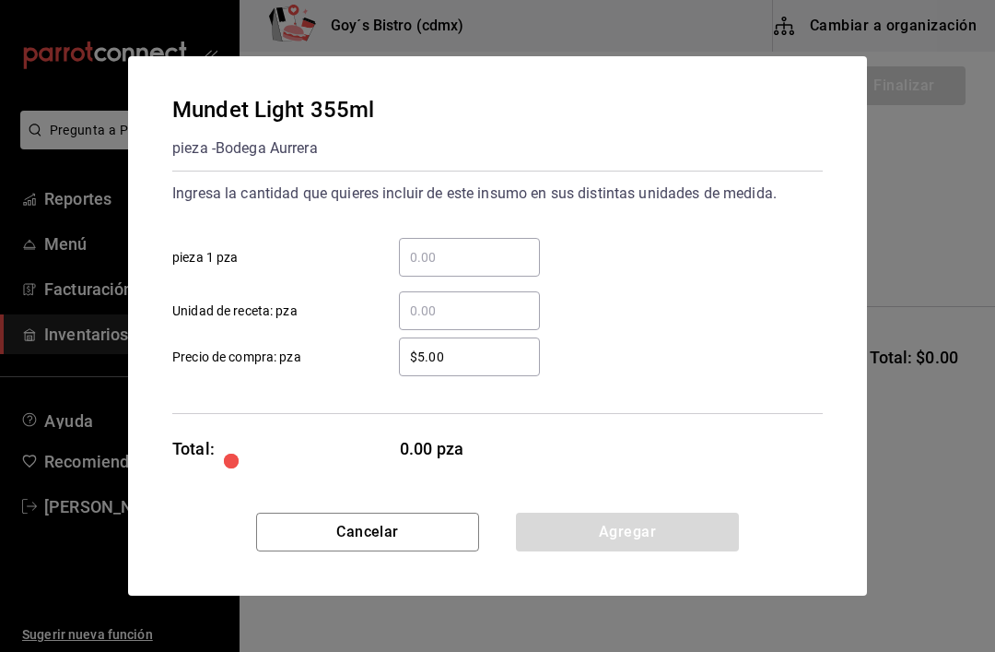
click at [464, 253] on input "​ pieza 1 pza" at bounding box center [469, 257] width 141 height 22
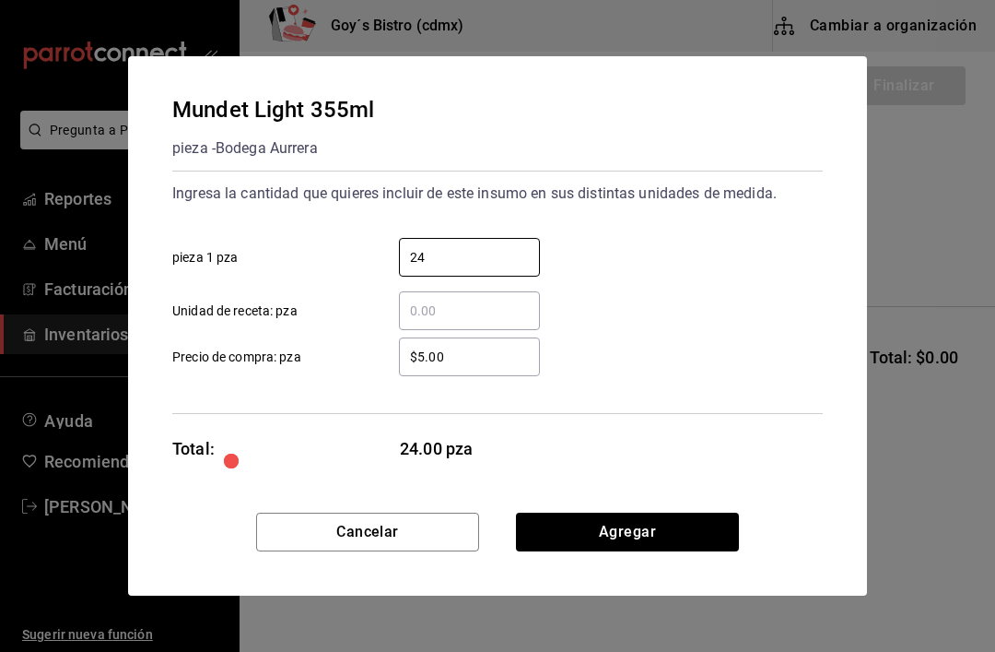
type input "24"
click at [490, 347] on input "$5.00" at bounding box center [469, 357] width 141 height 22
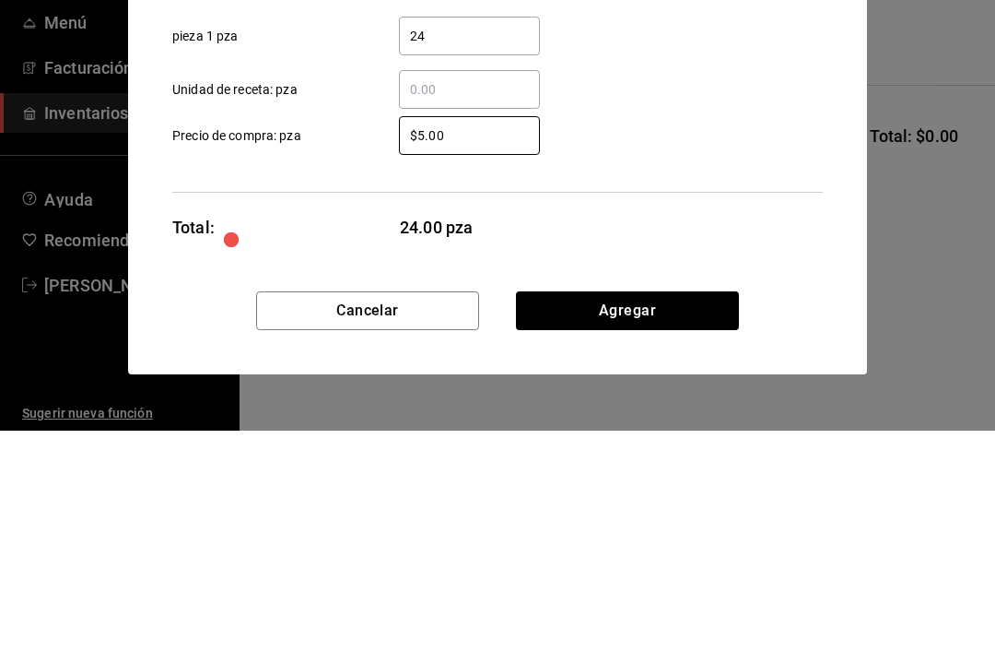
click at [482, 346] on input "$5.00" at bounding box center [469, 357] width 141 height 22
type input "$5"
type input "$19.8"
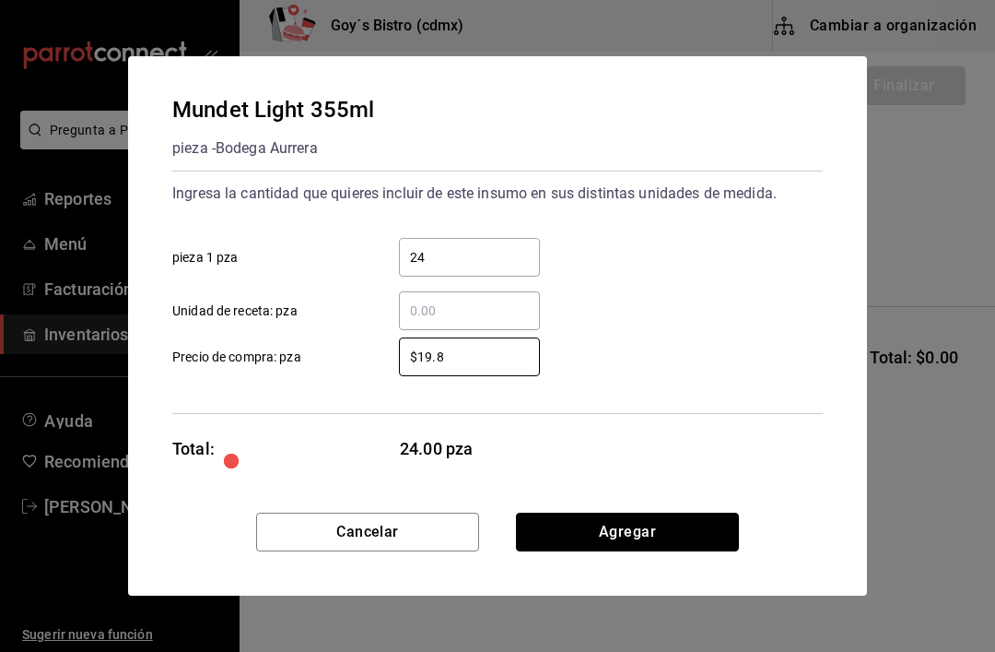
click at [616, 526] on button "Agregar" at bounding box center [627, 531] width 223 height 39
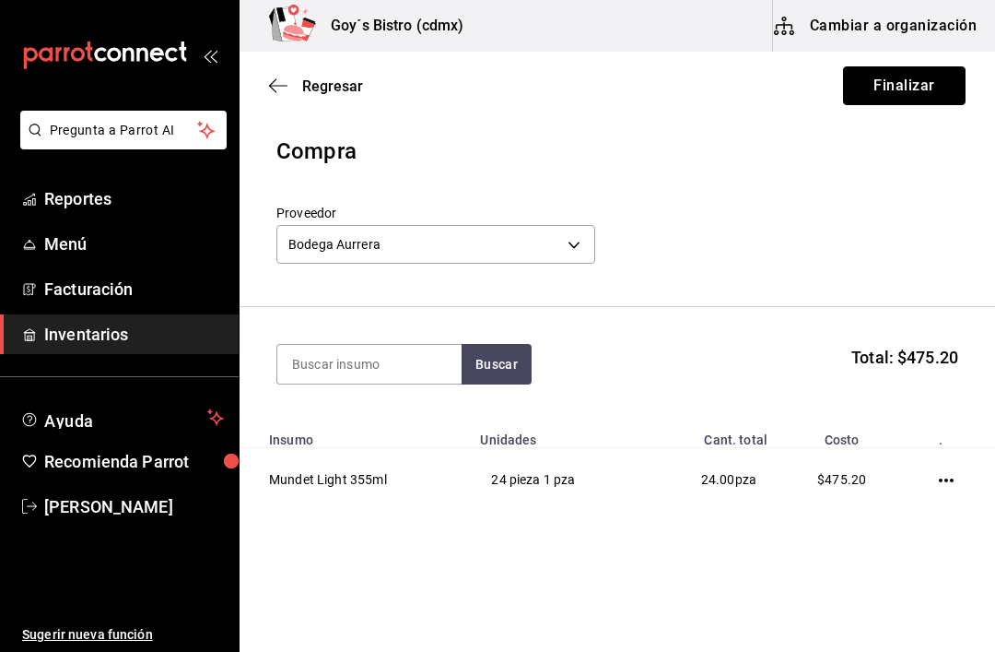
click at [918, 88] on button "Finalizar" at bounding box center [904, 85] width 123 height 39
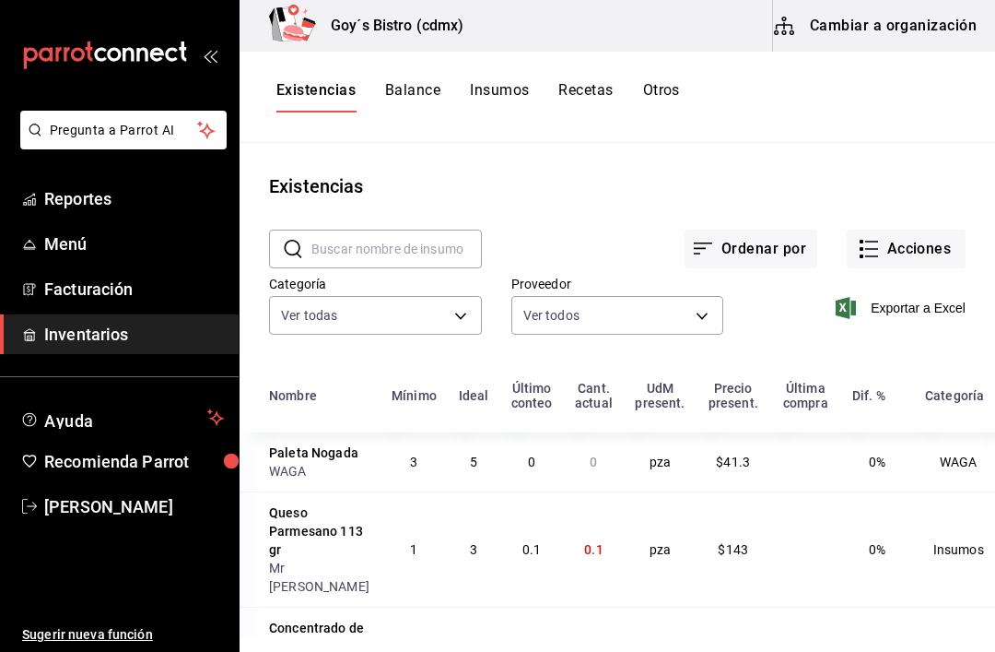
click at [933, 253] on button "Acciones" at bounding box center [906, 248] width 119 height 39
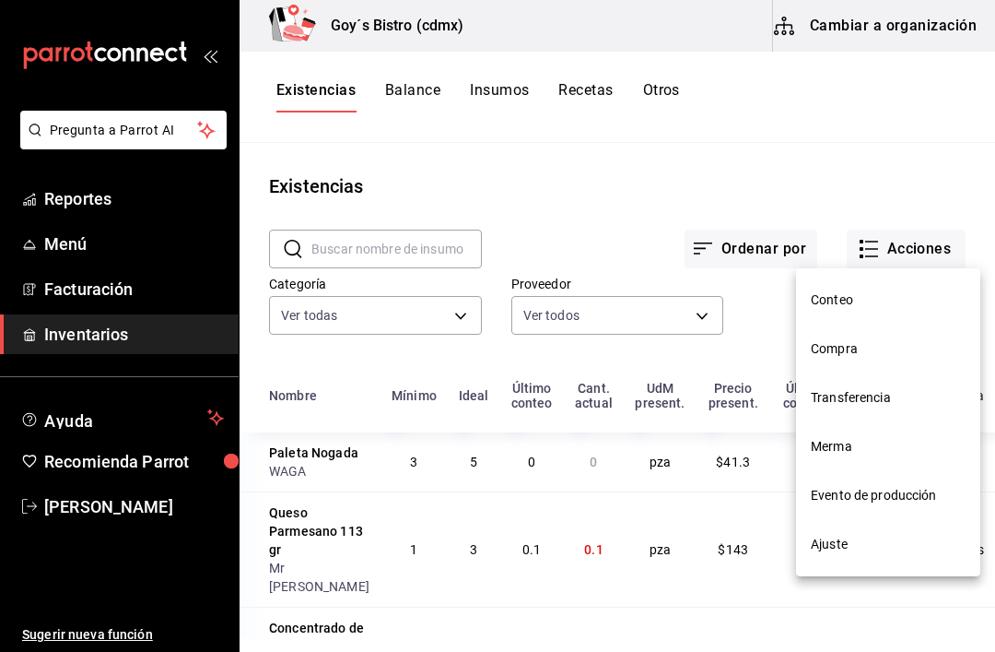
click at [847, 346] on span "Compra" at bounding box center [888, 348] width 155 height 19
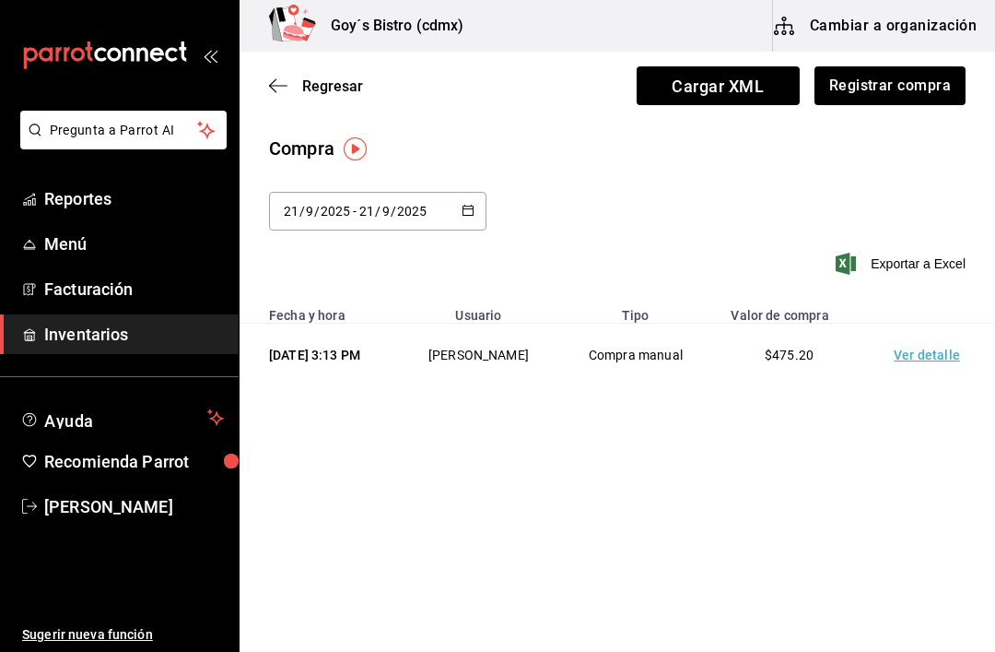
click at [910, 84] on button "Registrar compra" at bounding box center [890, 85] width 151 height 39
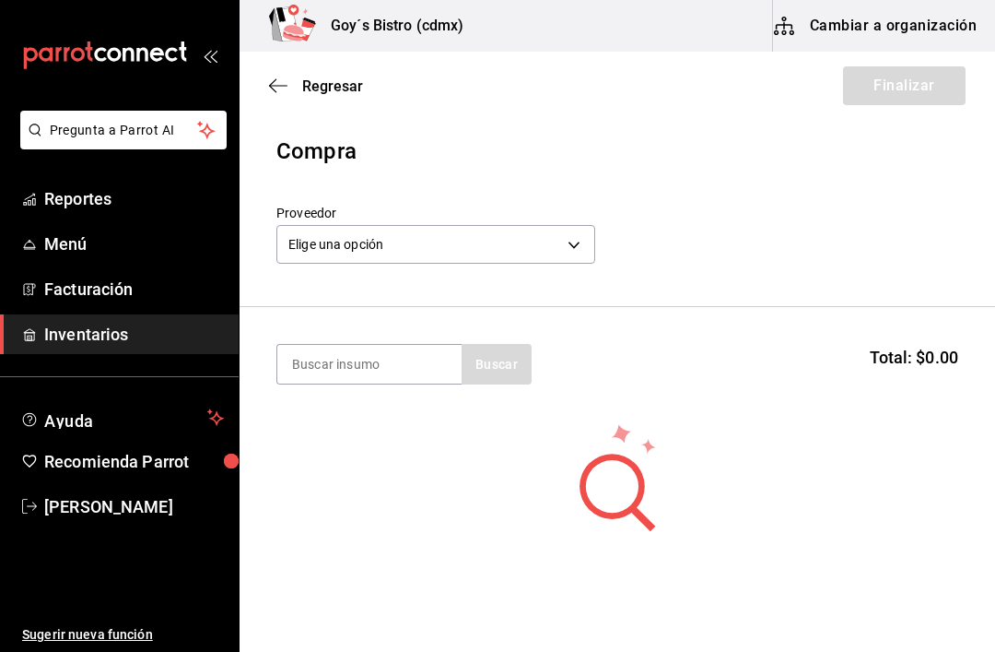
click at [346, 252] on body "Pregunta a Parrot AI Reportes Menú Facturación Inventarios Ayuda Recomienda Par…" at bounding box center [497, 273] width 995 height 547
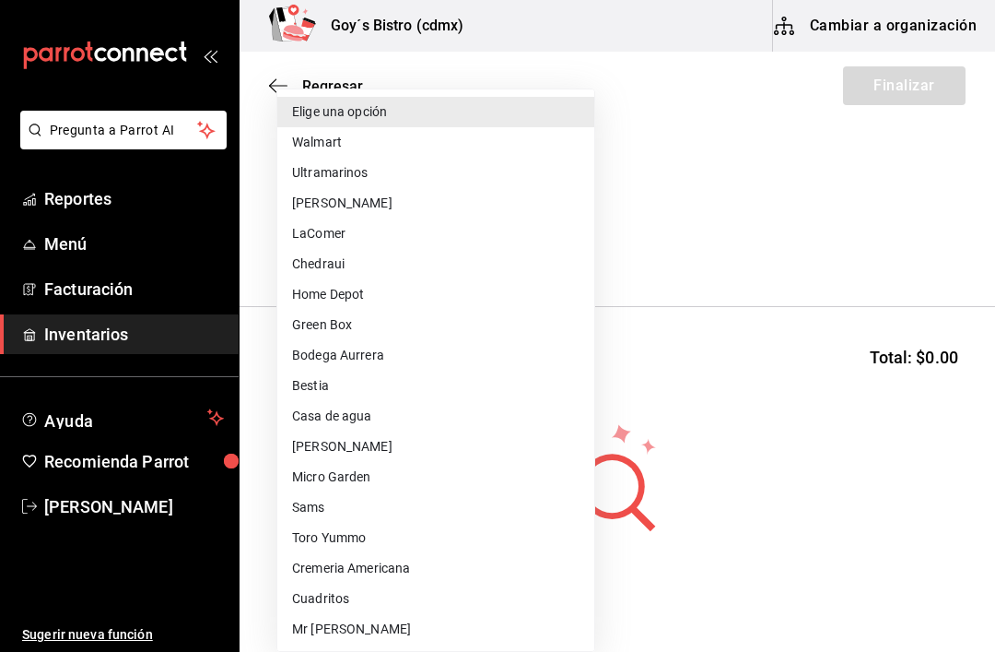
click at [320, 234] on li "LaComer" at bounding box center [435, 233] width 317 height 30
type input "f1a82f65-8d09-4b3e-a410-5fb6382f1597"
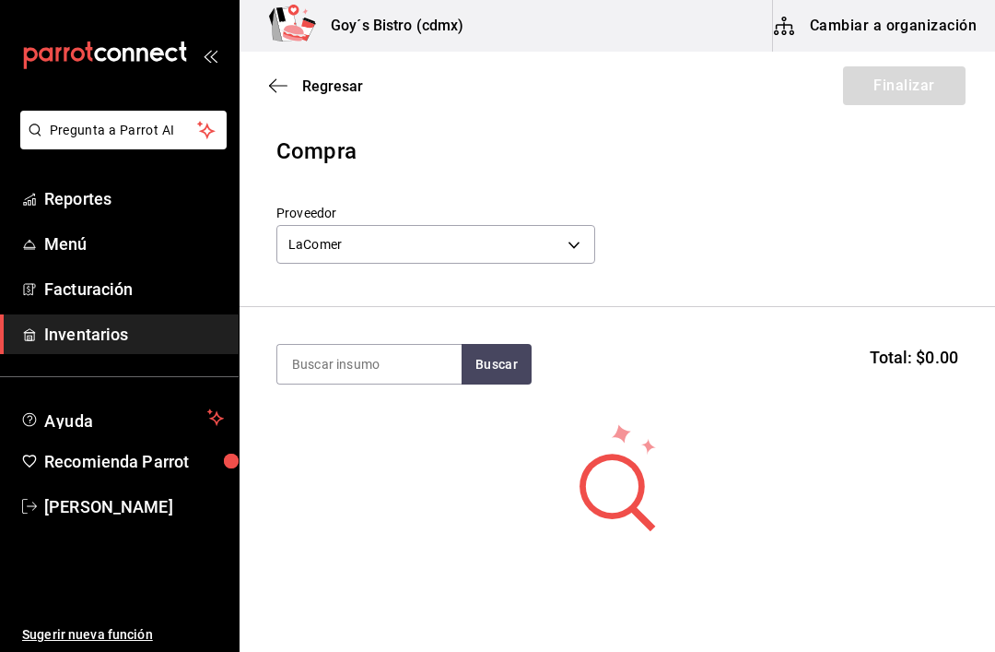
click at [325, 368] on input at bounding box center [369, 364] width 184 height 39
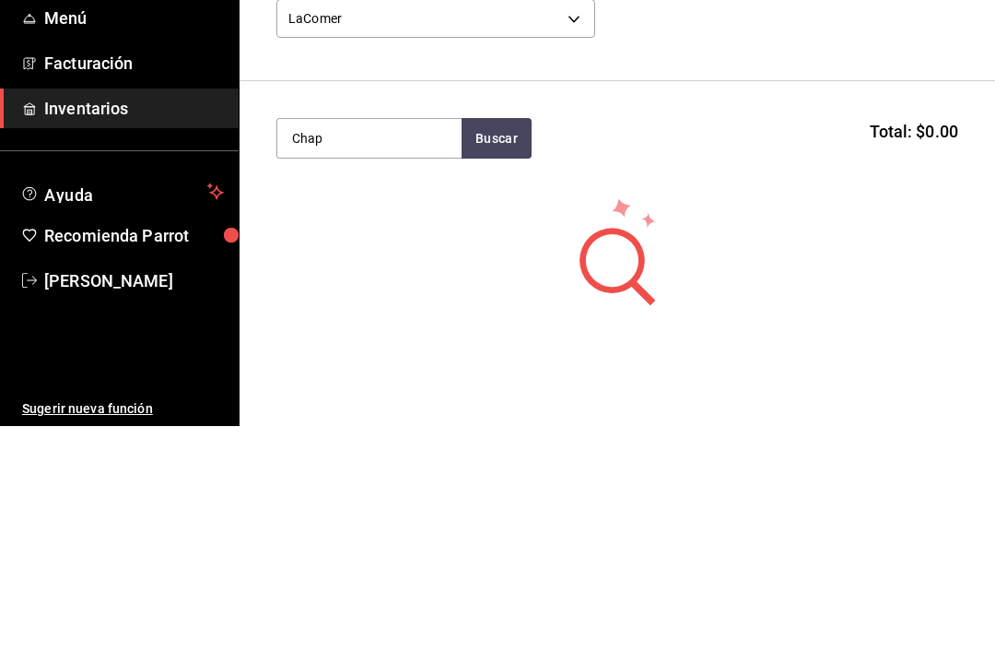
type input "Chap"
click at [510, 344] on button "Buscar" at bounding box center [497, 364] width 70 height 41
click at [373, 406] on div "Chapata" at bounding box center [339, 417] width 94 height 22
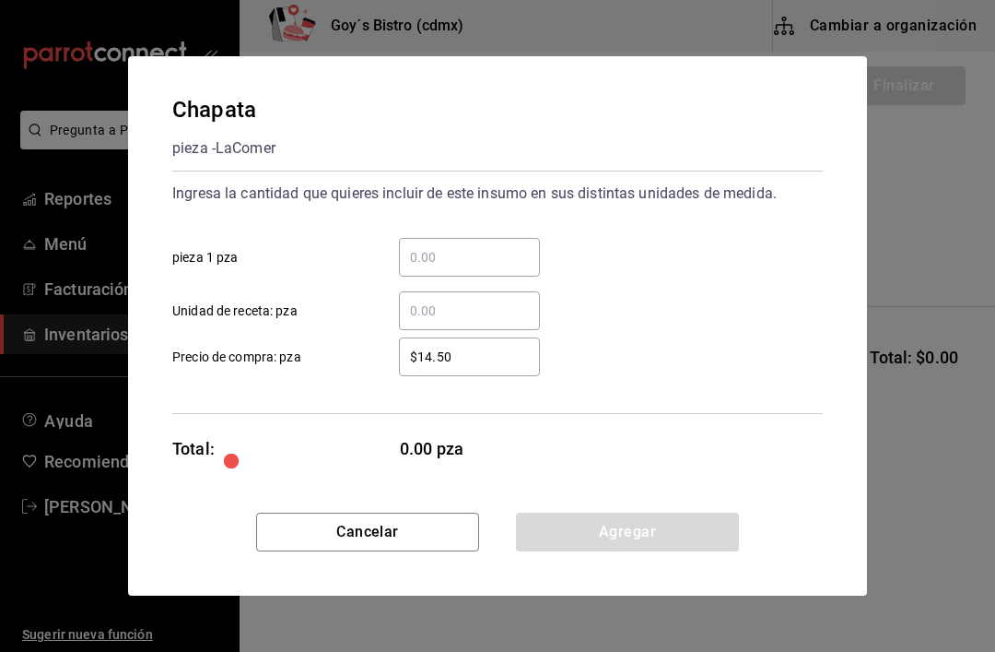
click at [419, 258] on input "​ pieza 1 pza" at bounding box center [469, 257] width 141 height 22
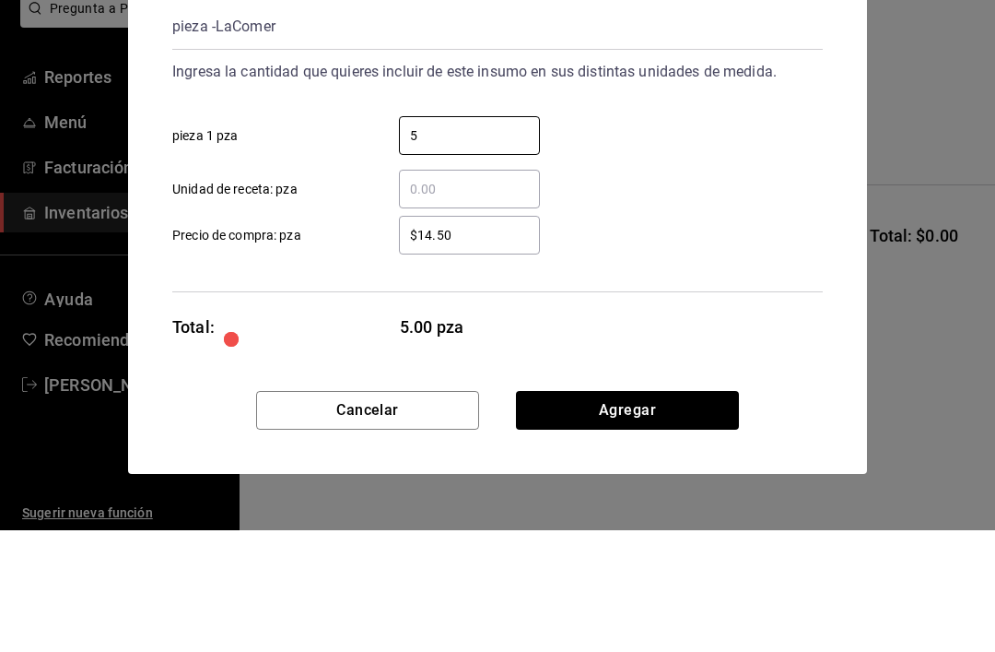
type input "5"
click at [499, 346] on input "$14.50" at bounding box center [469, 357] width 141 height 22
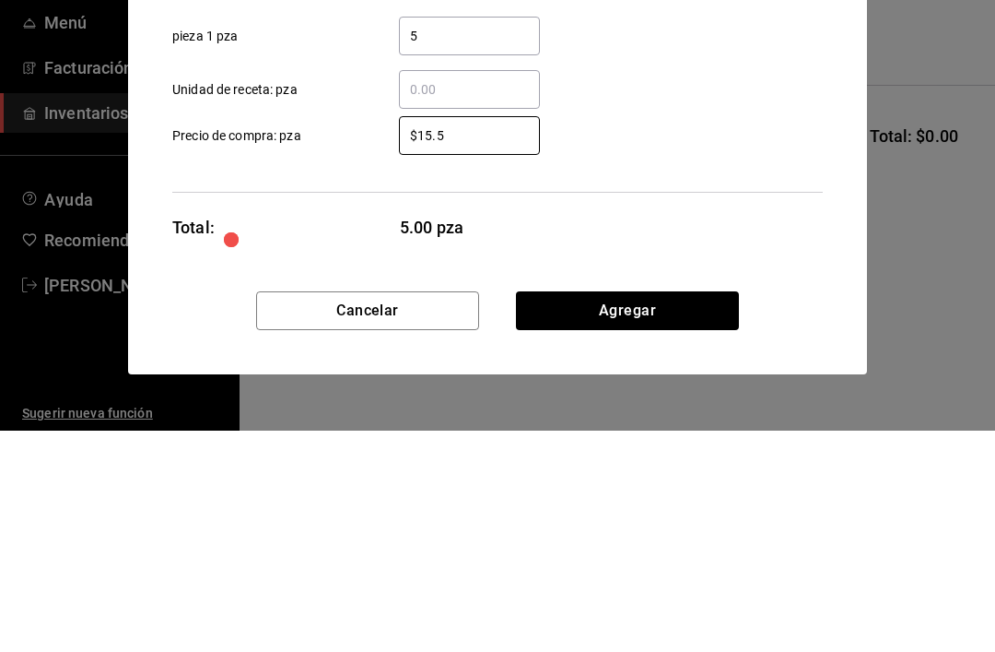
type input "$15.50"
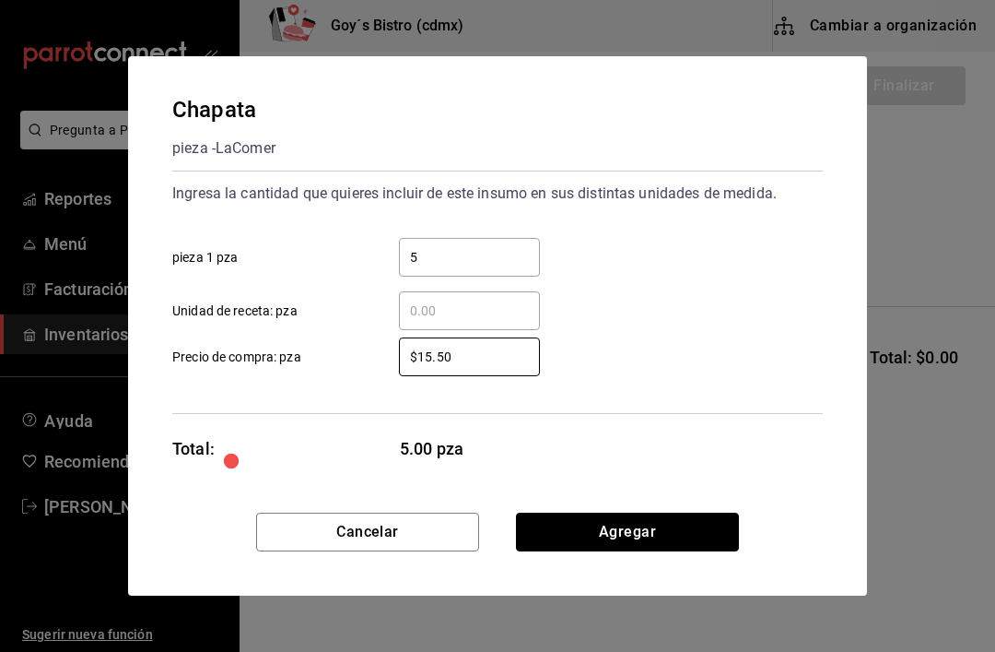
click at [681, 526] on button "Agregar" at bounding box center [627, 531] width 223 height 39
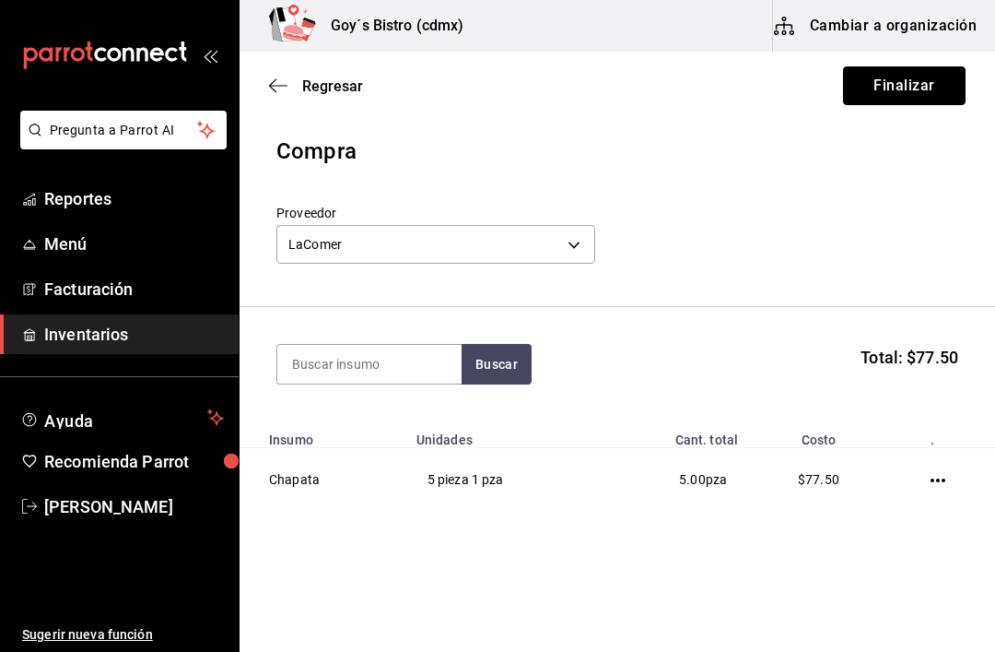
click at [917, 88] on button "Finalizar" at bounding box center [904, 85] width 123 height 39
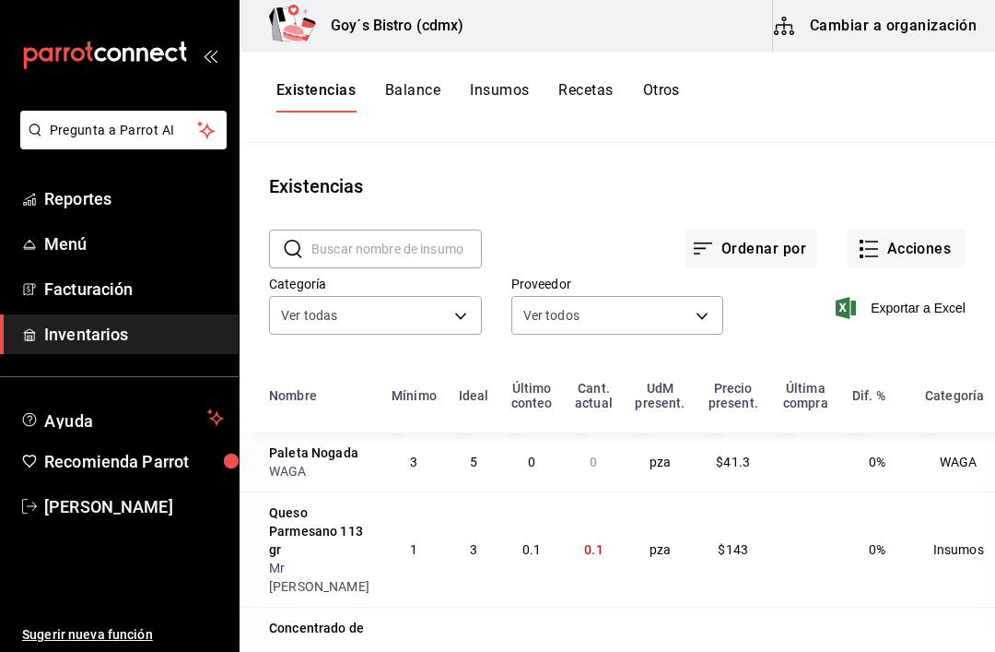
click at [919, 29] on button "Cambiar a organización" at bounding box center [876, 26] width 207 height 52
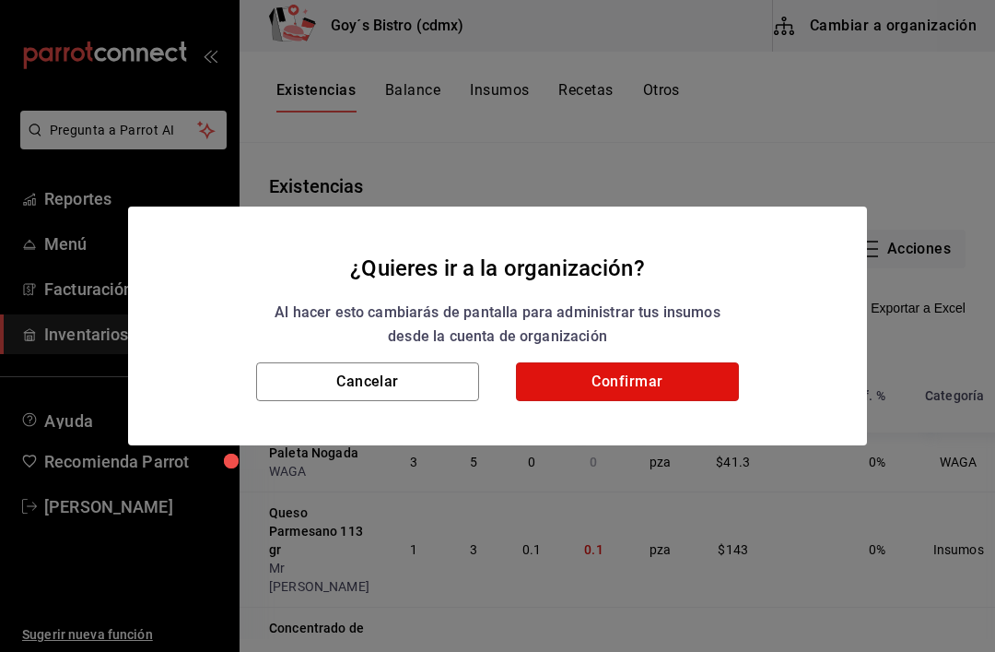
click at [654, 384] on button "Confirmar" at bounding box center [627, 381] width 223 height 39
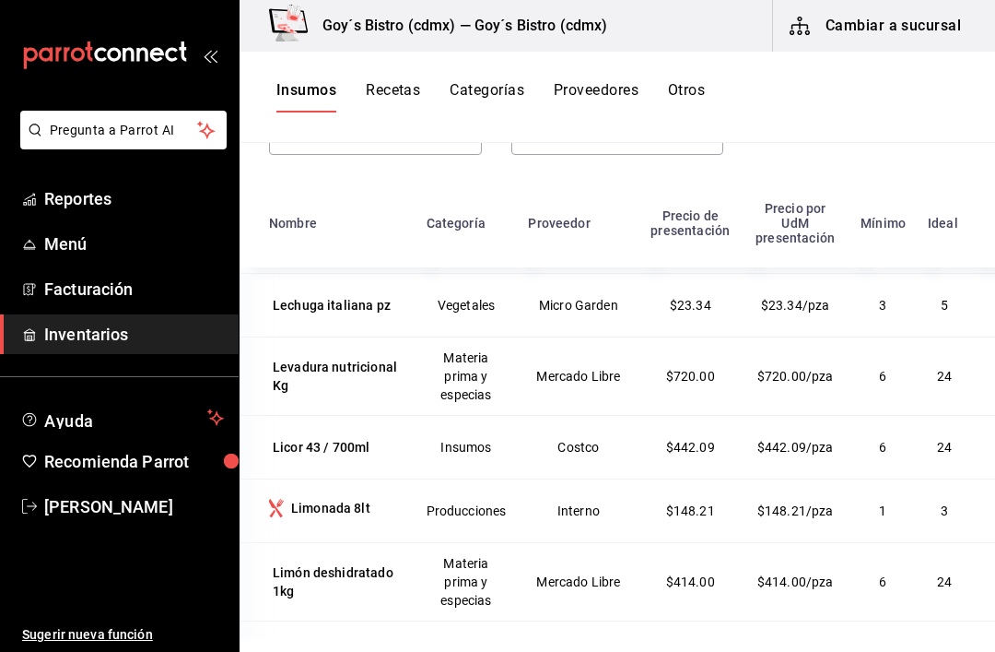
scroll to position [8733, 0]
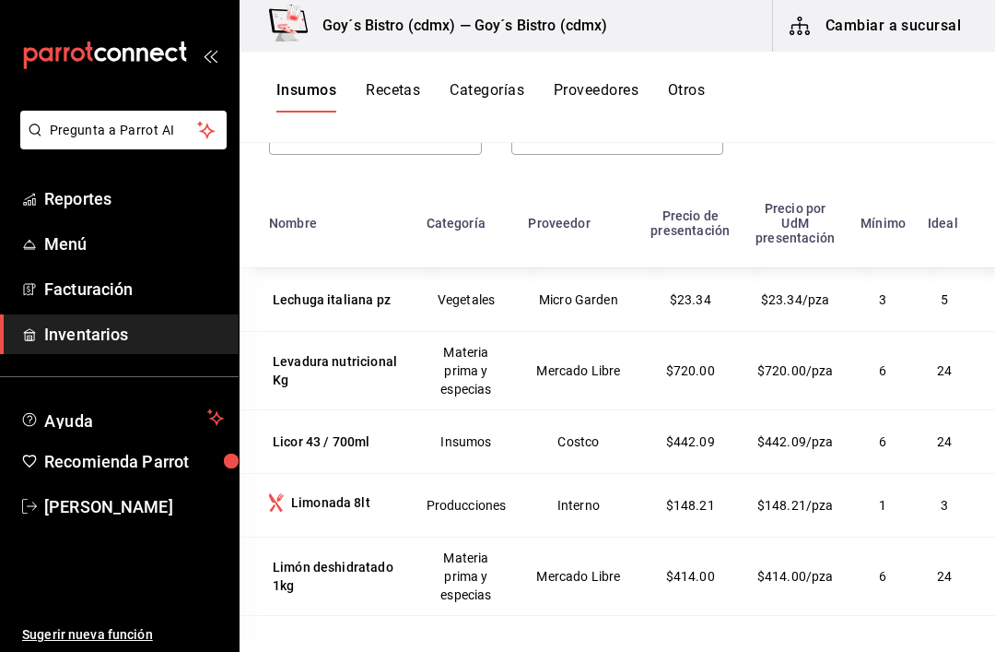
click at [318, 122] on div "Leche avena barista 1l" at bounding box center [337, 103] width 128 height 37
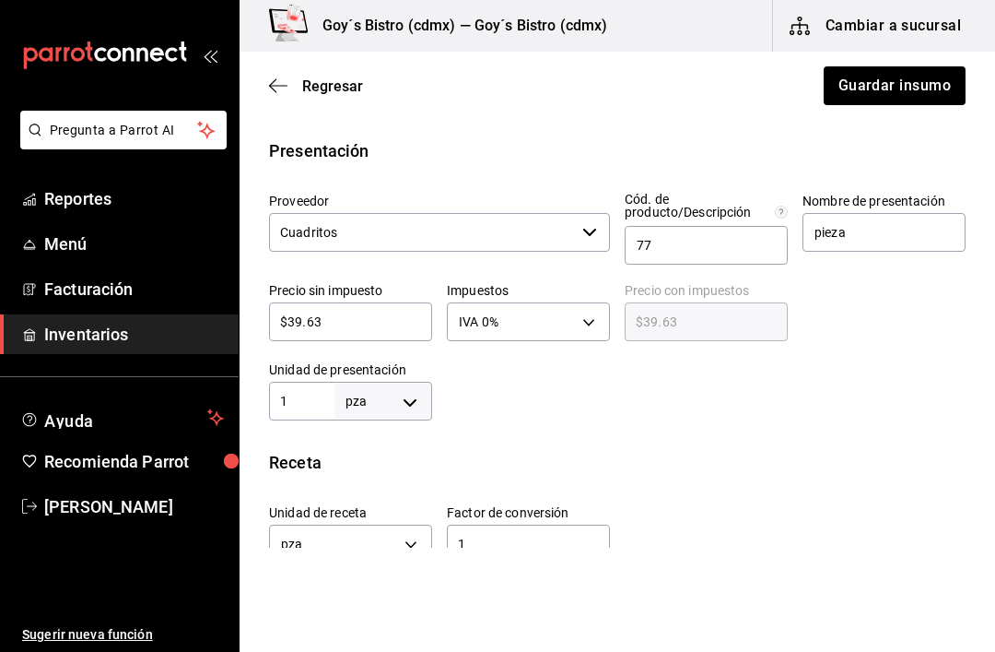
scroll to position [363, 0]
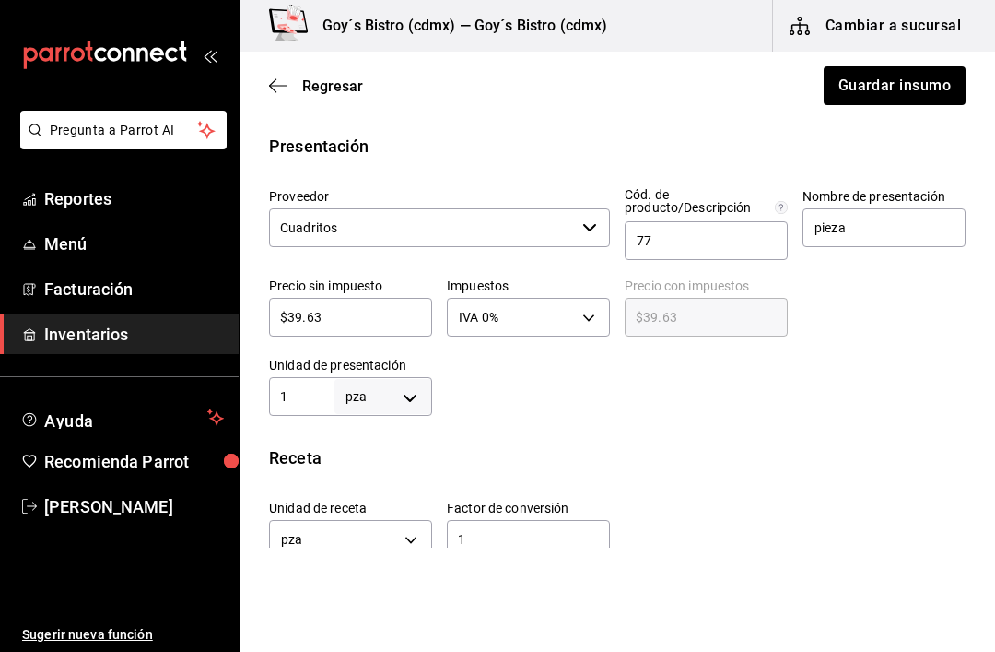
click at [410, 392] on body "Pregunta a Parrot AI Reportes Menú Facturación Inventarios Ayuda Recomienda Par…" at bounding box center [497, 273] width 995 height 547
click at [391, 524] on li "lt" at bounding box center [383, 537] width 96 height 30
type input "LITER"
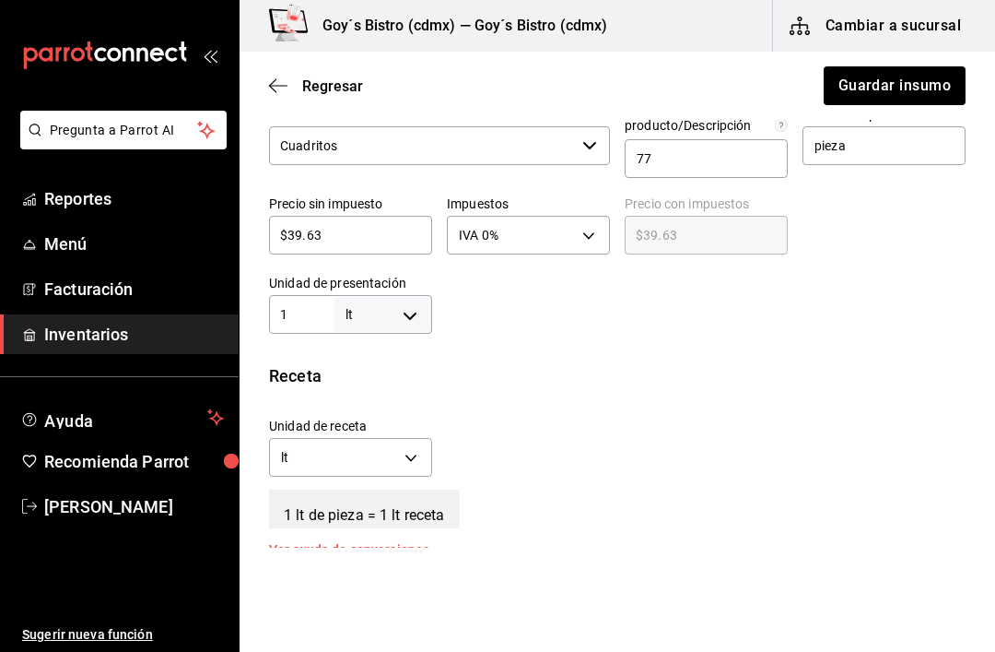
scroll to position [446, 0]
click at [410, 455] on body "Pregunta a Parrot AI Reportes Menú Facturación Inventarios Ayuda Recomienda Par…" at bounding box center [497, 273] width 995 height 547
click at [345, 540] on li "ml" at bounding box center [350, 544] width 161 height 30
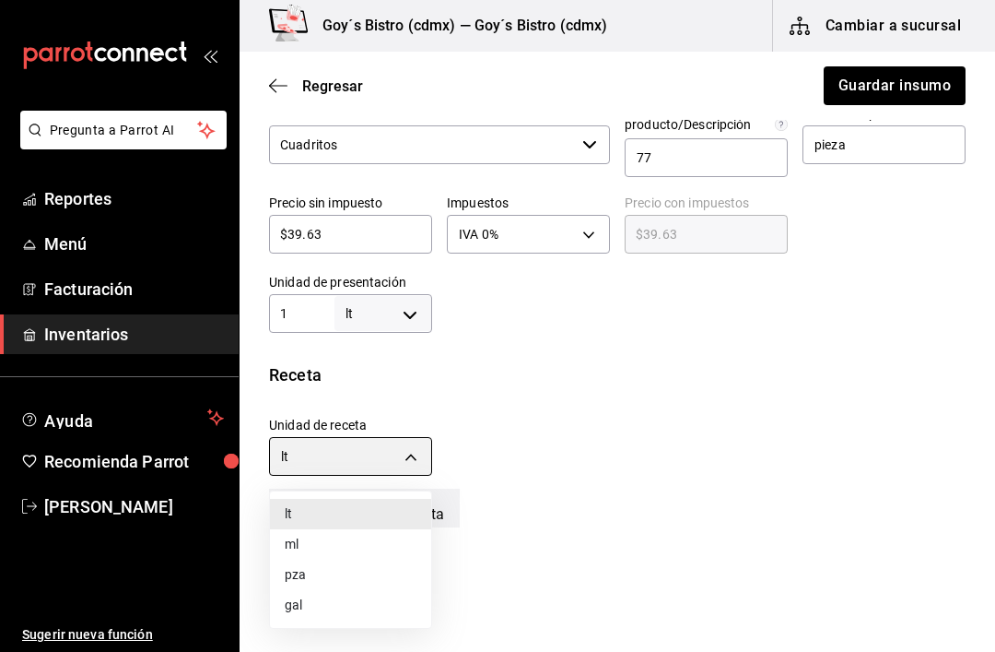
type input "MILLILITER"
type input "1,000"
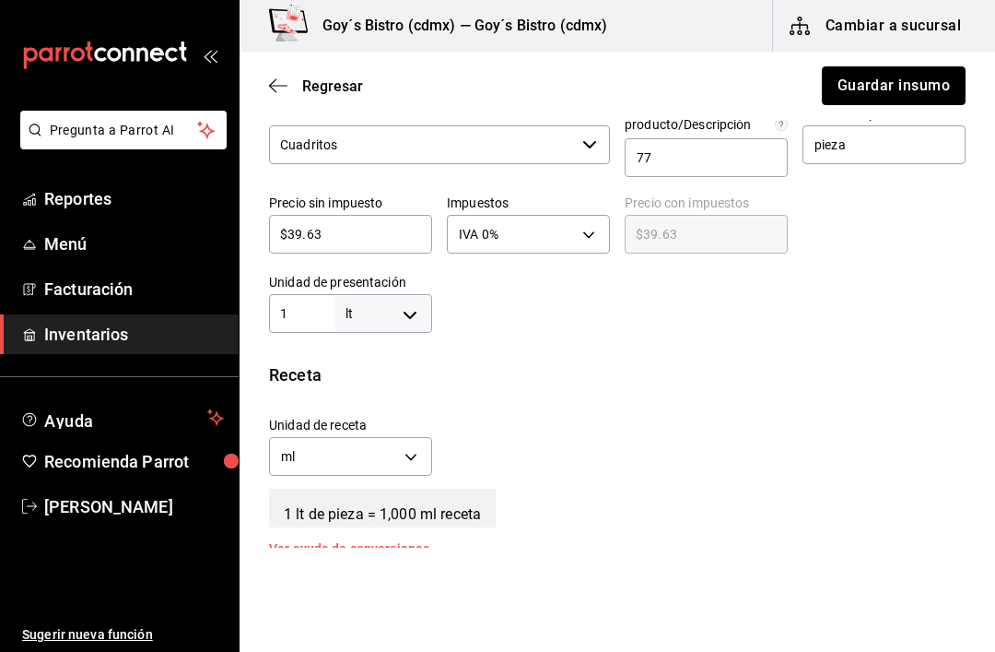
click at [924, 80] on button "Guardar insumo" at bounding box center [894, 85] width 144 height 39
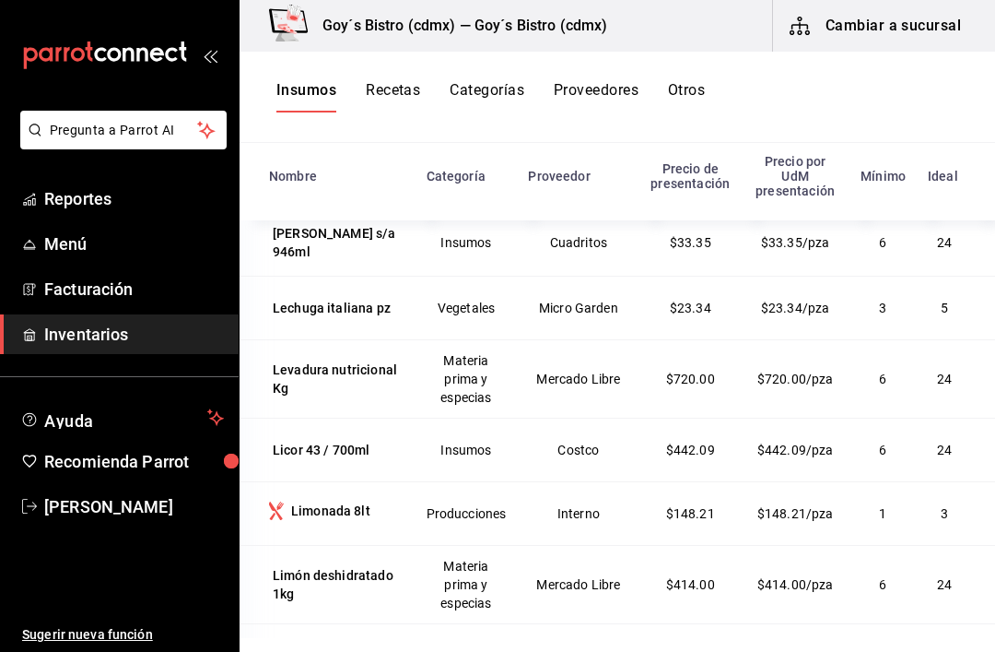
scroll to position [8674, 0]
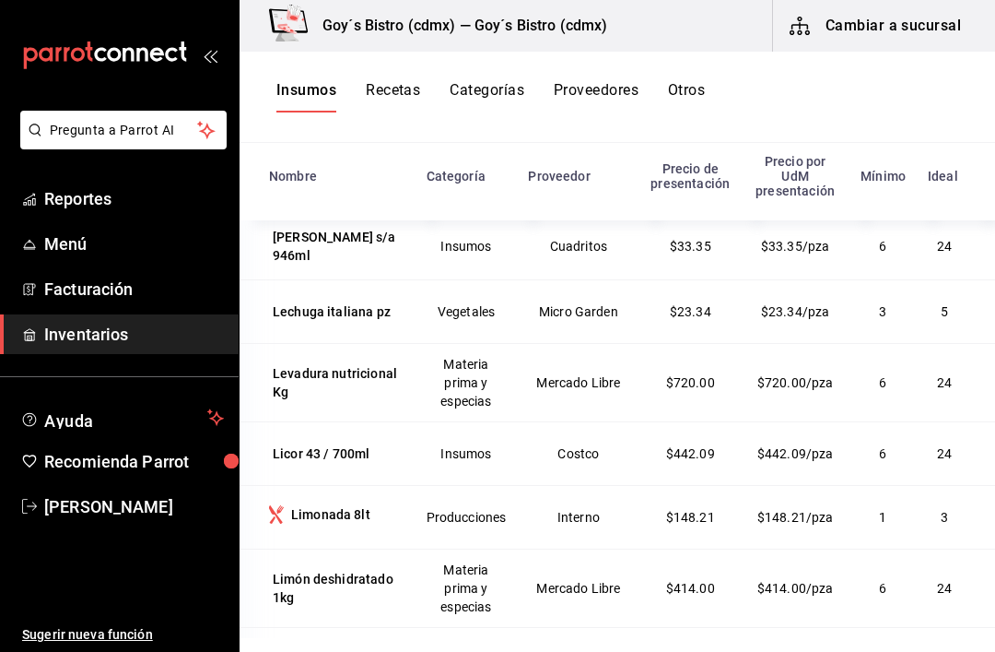
click at [291, 190] on div "Leche Gud Barista 1l" at bounding box center [335, 180] width 124 height 18
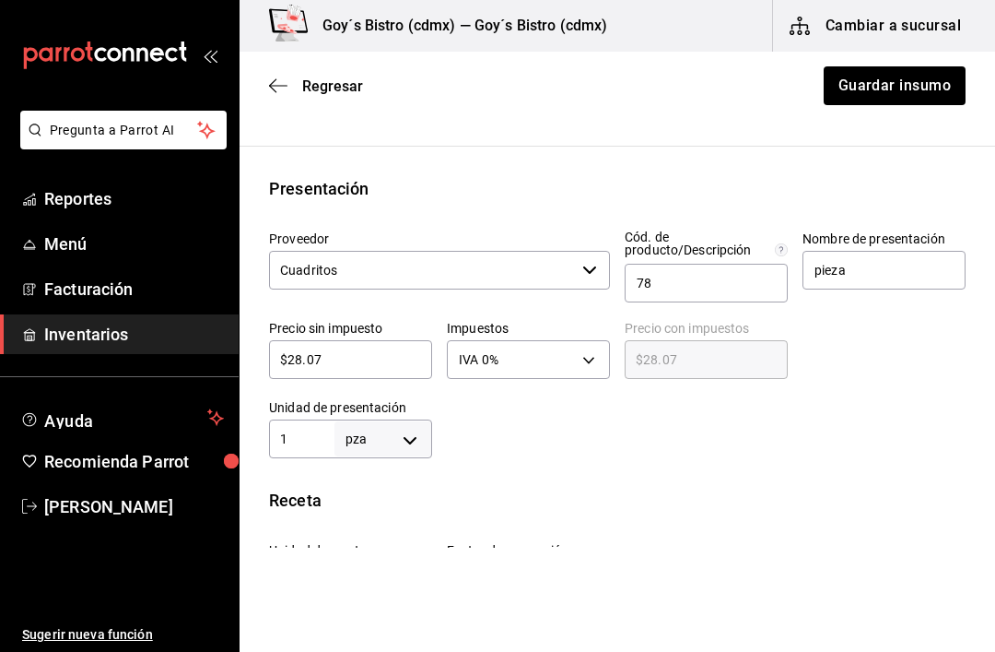
scroll to position [335, 0]
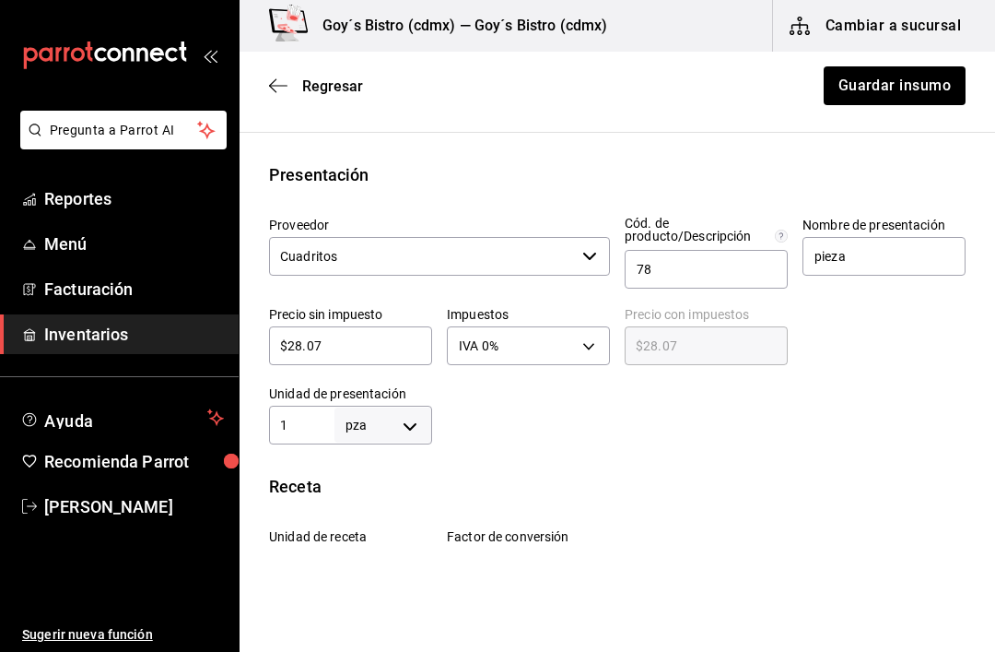
click at [416, 419] on body "Pregunta a Parrot AI Reportes Menú Facturación Inventarios Ayuda Recomienda Par…" at bounding box center [497, 273] width 995 height 547
click at [389, 528] on li "lt" at bounding box center [383, 537] width 96 height 30
type input "LITER"
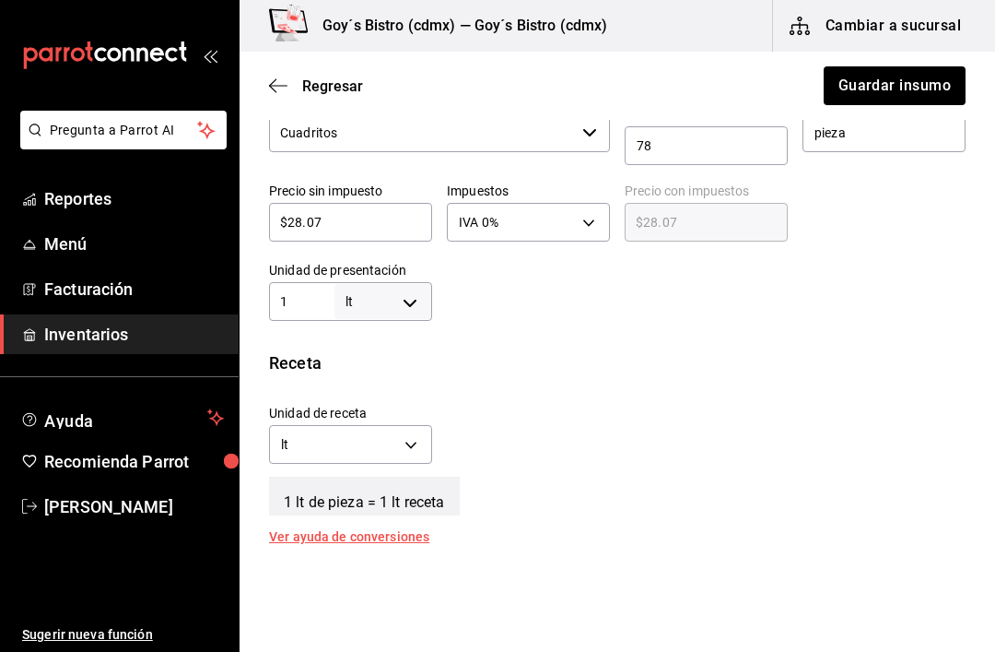
scroll to position [461, 0]
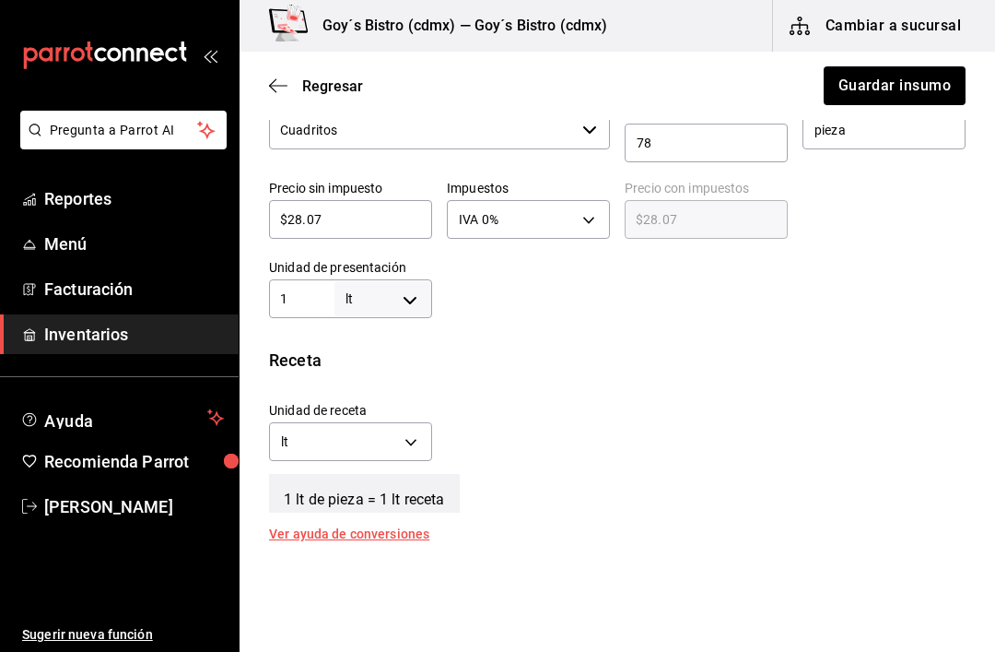
click at [410, 446] on body "Pregunta a Parrot AI Reportes Menú Facturación Inventarios Ayuda Recomienda Par…" at bounding box center [497, 273] width 995 height 547
click at [354, 517] on li "ml" at bounding box center [350, 529] width 161 height 30
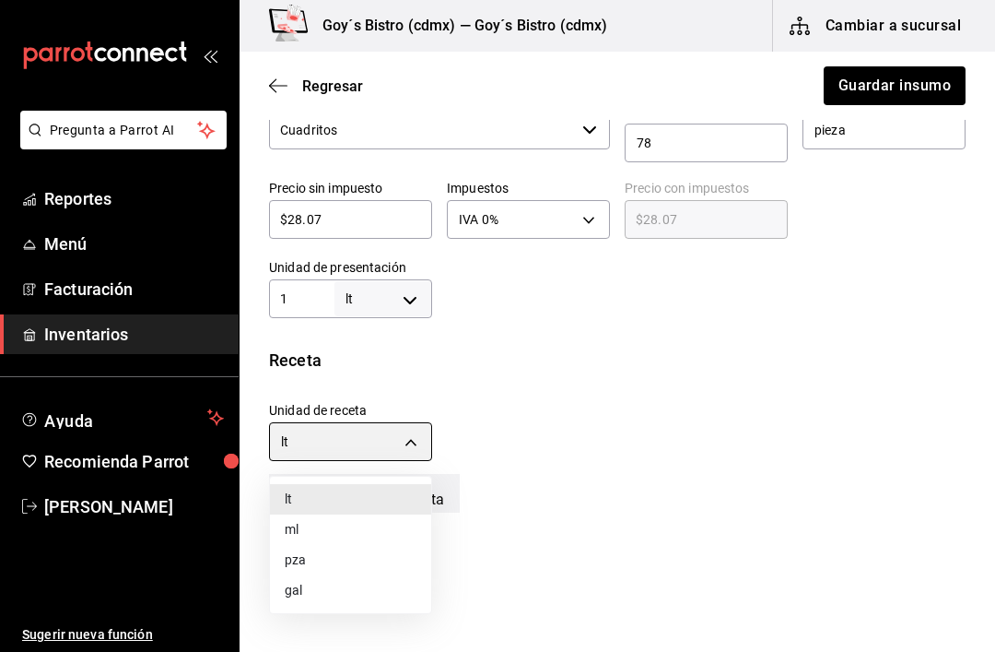
type input "MILLILITER"
type input "1,000"
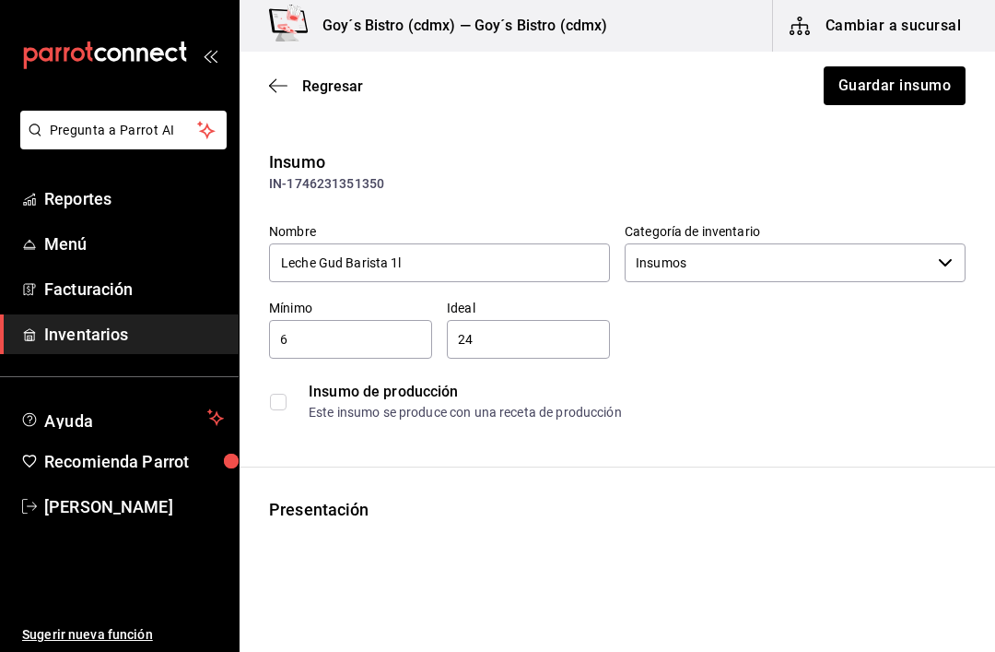
scroll to position [0, 0]
click at [939, 87] on button "Guardar insumo" at bounding box center [894, 85] width 144 height 39
